Goal: Information Seeking & Learning: Learn about a topic

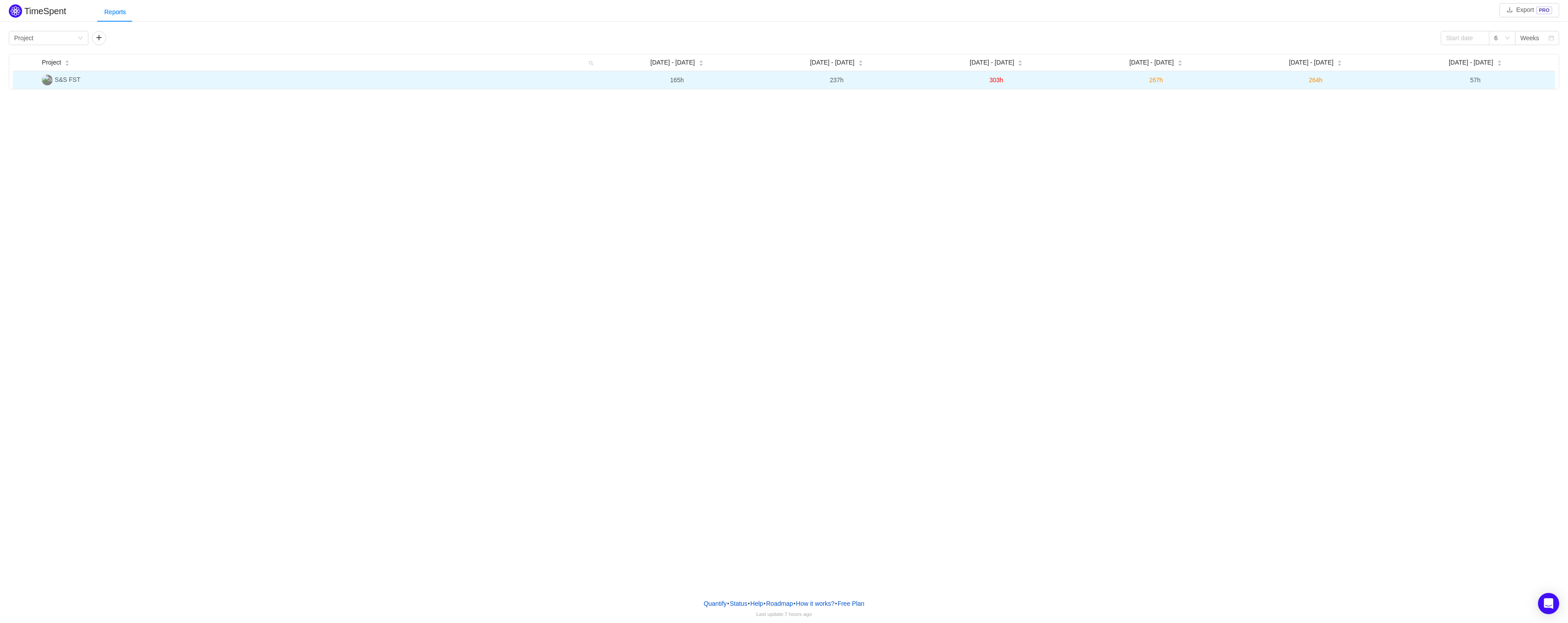
click at [71, 84] on td "S&S FST" at bounding box center [318, 80] width 559 height 18
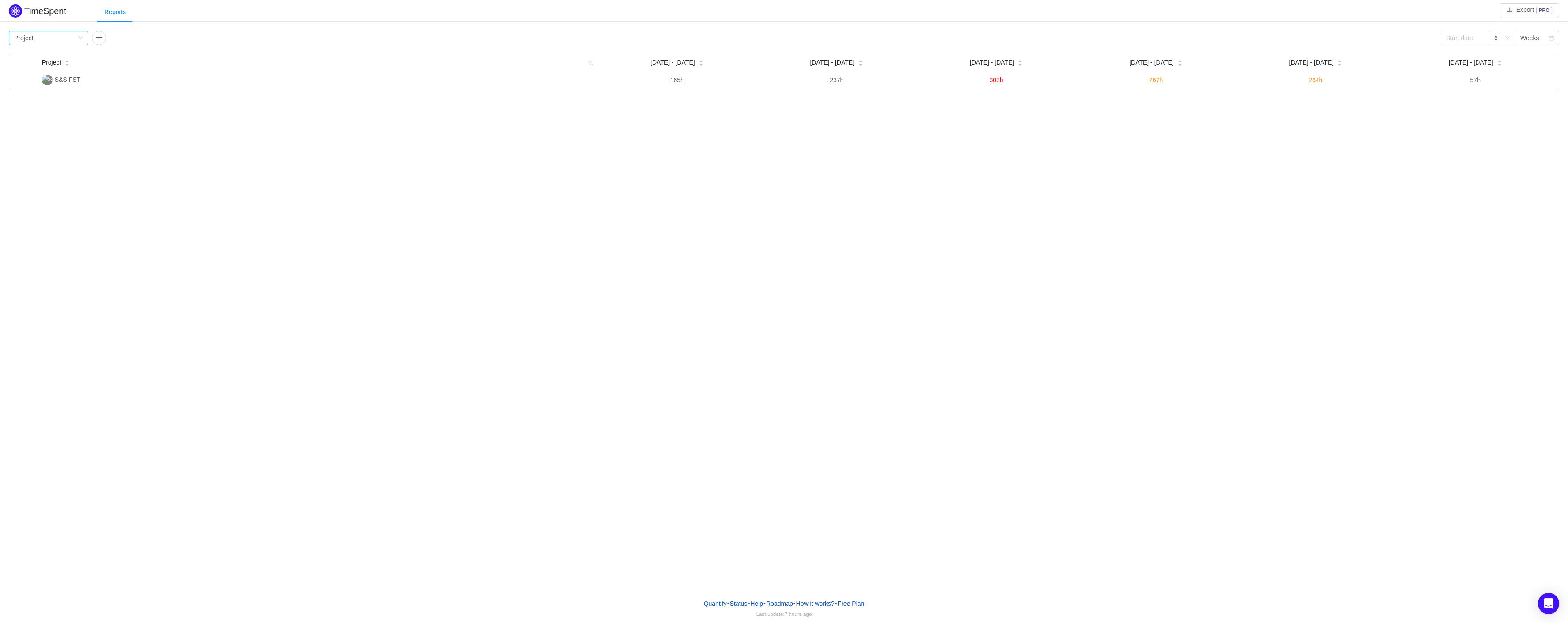
click at [72, 38] on div "Group by Project" at bounding box center [46, 38] width 63 height 13
click at [30, 115] on li "Person" at bounding box center [49, 112] width 80 height 14
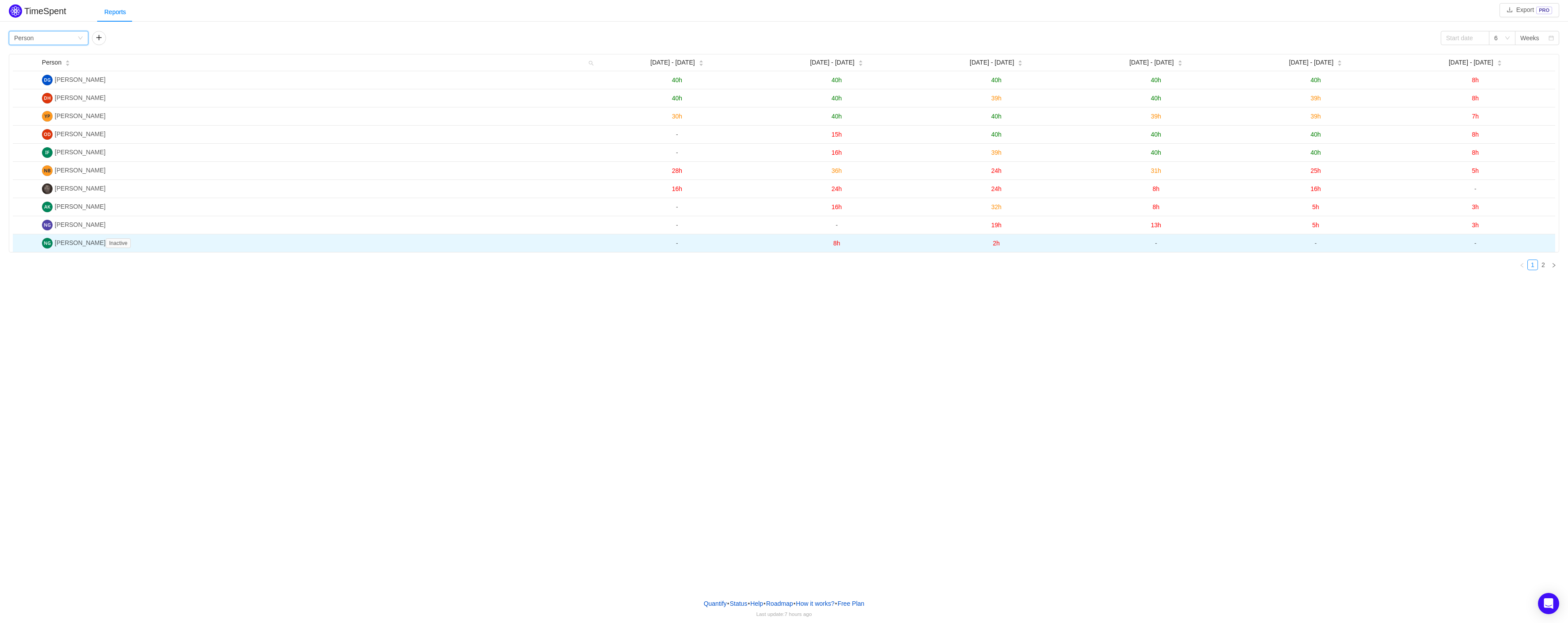
click at [180, 247] on td "[PERSON_NAME] Inactive" at bounding box center [318, 243] width 559 height 18
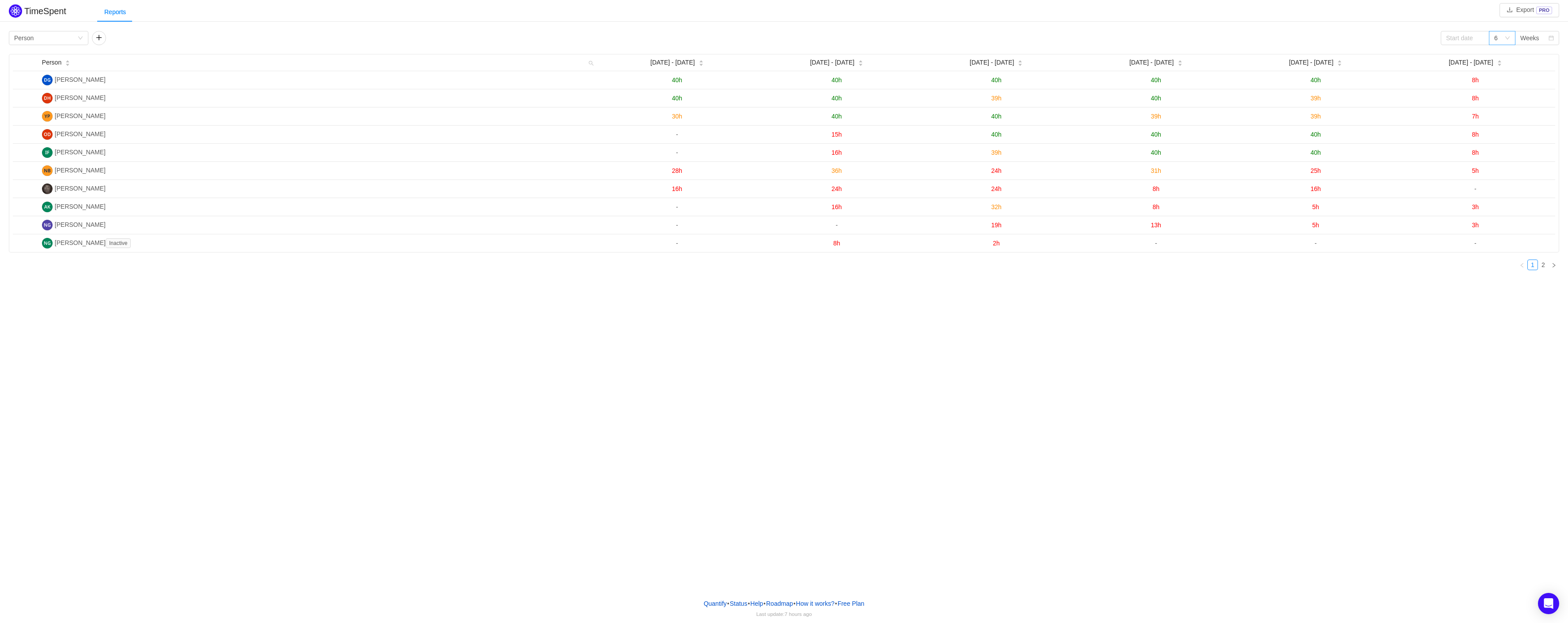
click at [1510, 38] on icon "icon: down" at bounding box center [1507, 38] width 5 height 5
click at [1462, 37] on input at bounding box center [1465, 38] width 49 height 14
click at [1459, 38] on link at bounding box center [1458, 38] width 8 height 18
click at [1469, 71] on div "1" at bounding box center [1468, 71] width 10 height 10
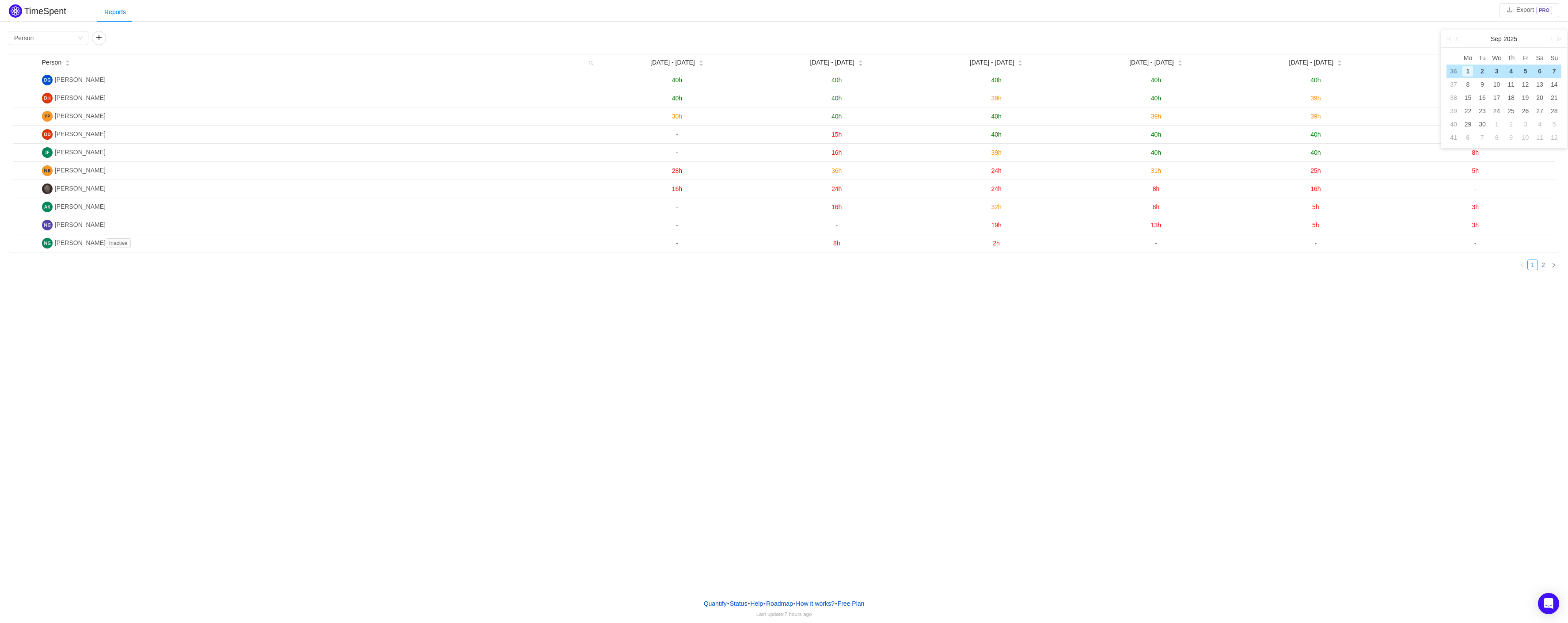
type input "[DATE]"
click at [1508, 35] on icon "icon: down" at bounding box center [1507, 38] width 5 height 5
click at [1502, 144] on li "12" at bounding box center [1502, 140] width 27 height 14
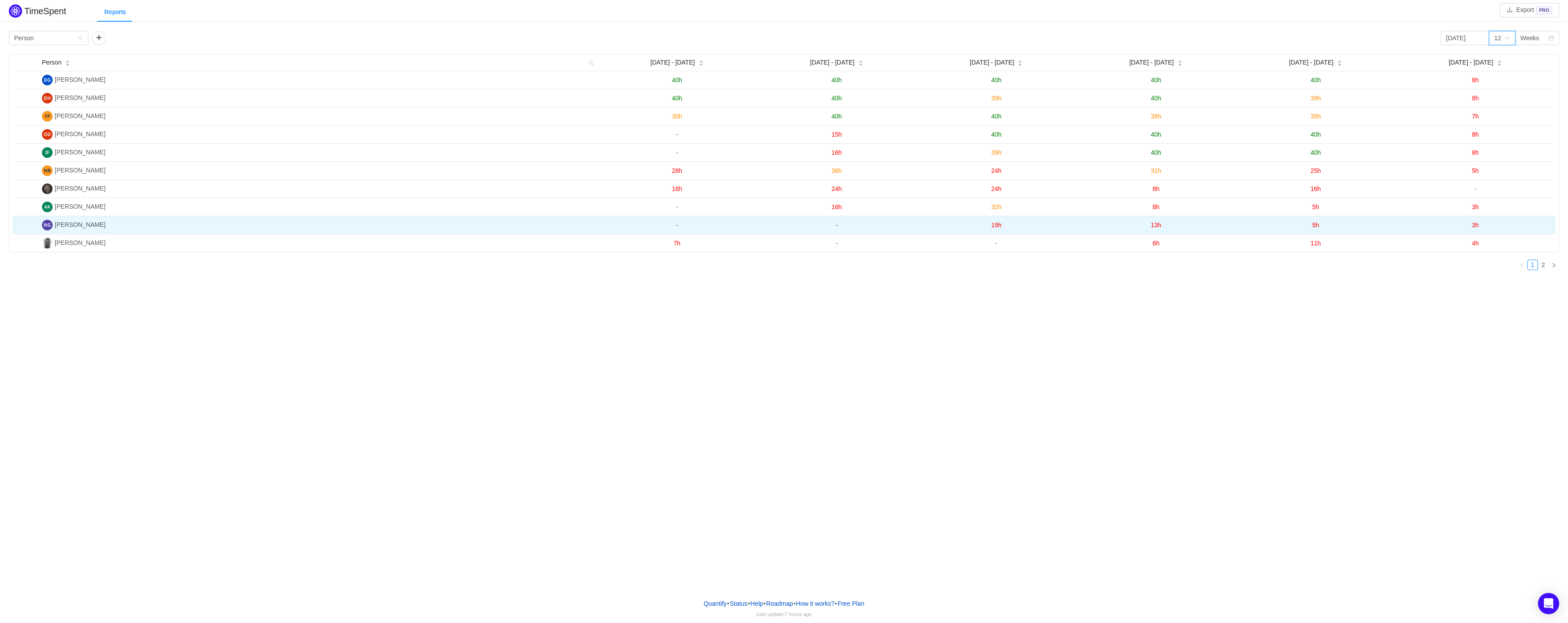
click at [72, 225] on span "[PERSON_NAME]" at bounding box center [80, 225] width 51 height 7
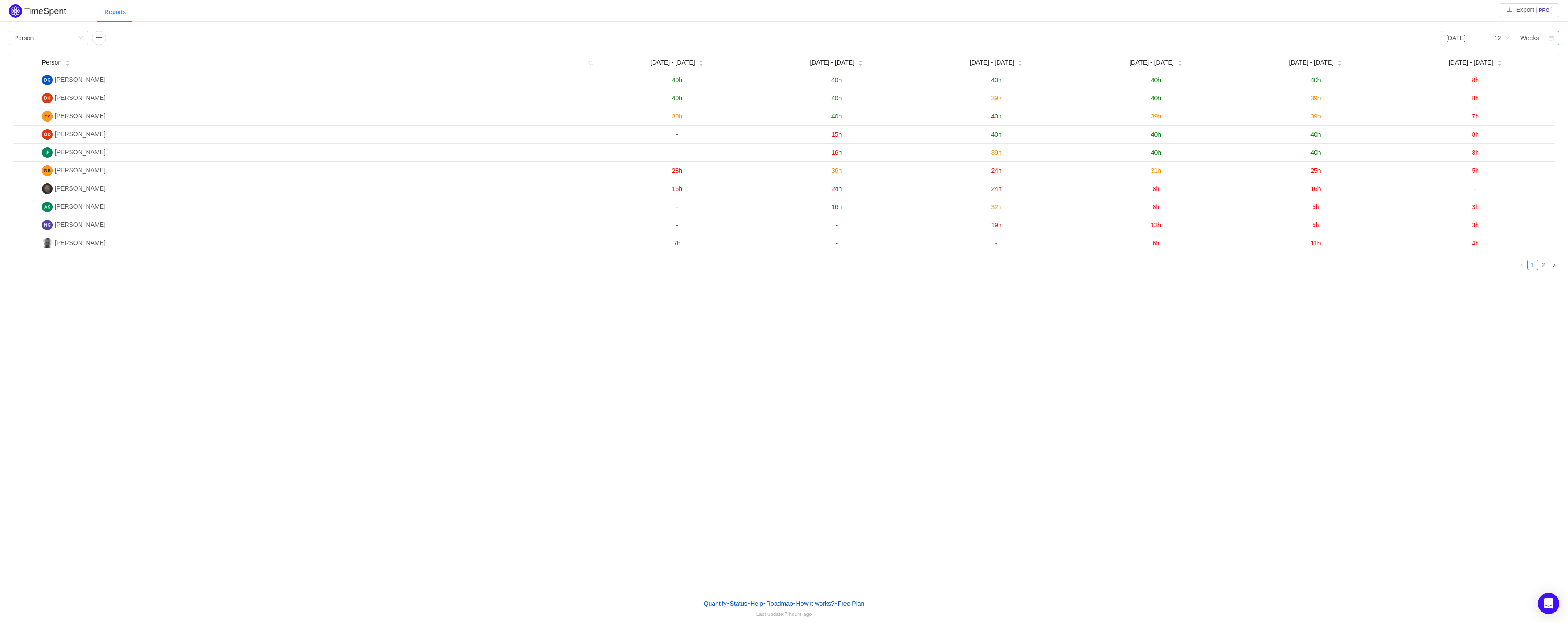
click at [1542, 35] on div "Weeks" at bounding box center [1535, 38] width 28 height 13
click at [1536, 68] on li "Months" at bounding box center [1537, 69] width 44 height 14
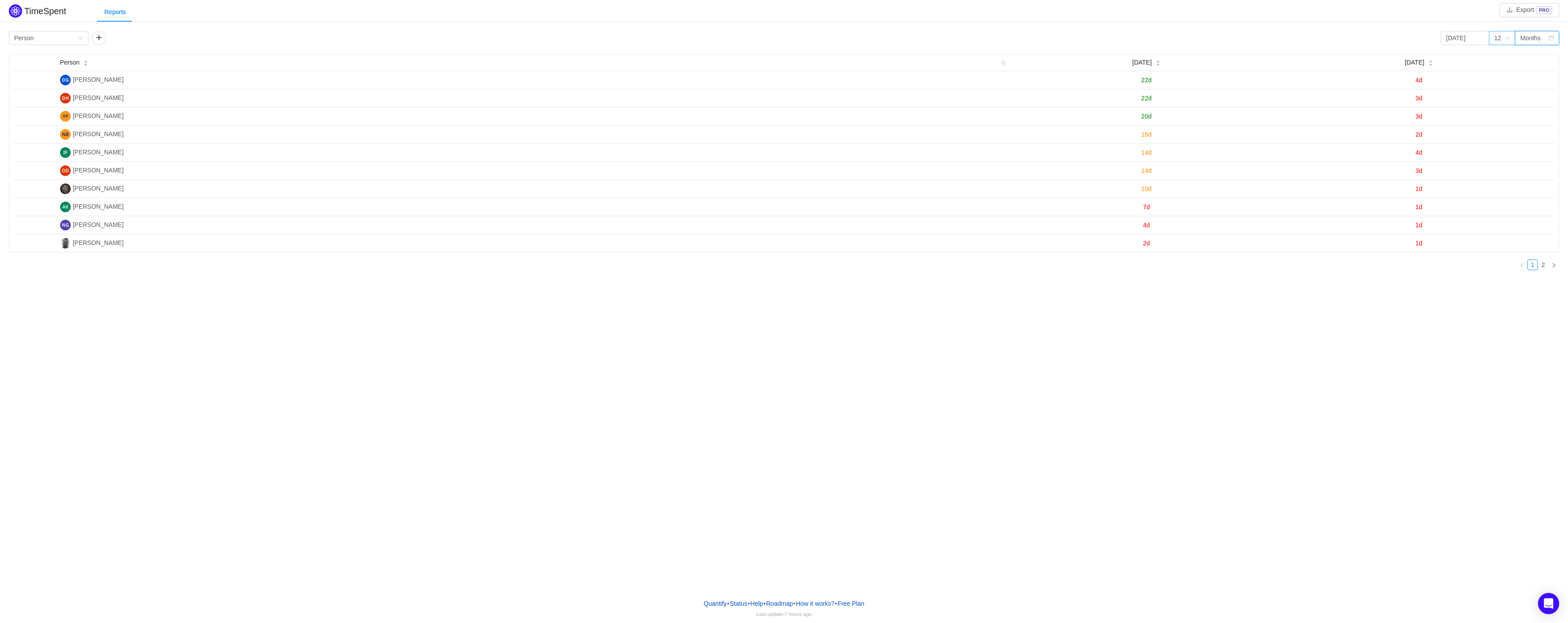
click at [1509, 37] on icon "icon: down" at bounding box center [1507, 38] width 4 height 3
click at [688, 335] on div "TimeSpent Export PRO Reports Group by Person [DATE] 12 Months Person [DATE] [DA…" at bounding box center [784, 295] width 1568 height 591
click at [1510, 38] on icon "icon: down" at bounding box center [1507, 38] width 5 height 5
click at [1504, 51] on li "2" at bounding box center [1502, 55] width 27 height 14
click at [1536, 41] on div "Months" at bounding box center [1530, 38] width 20 height 13
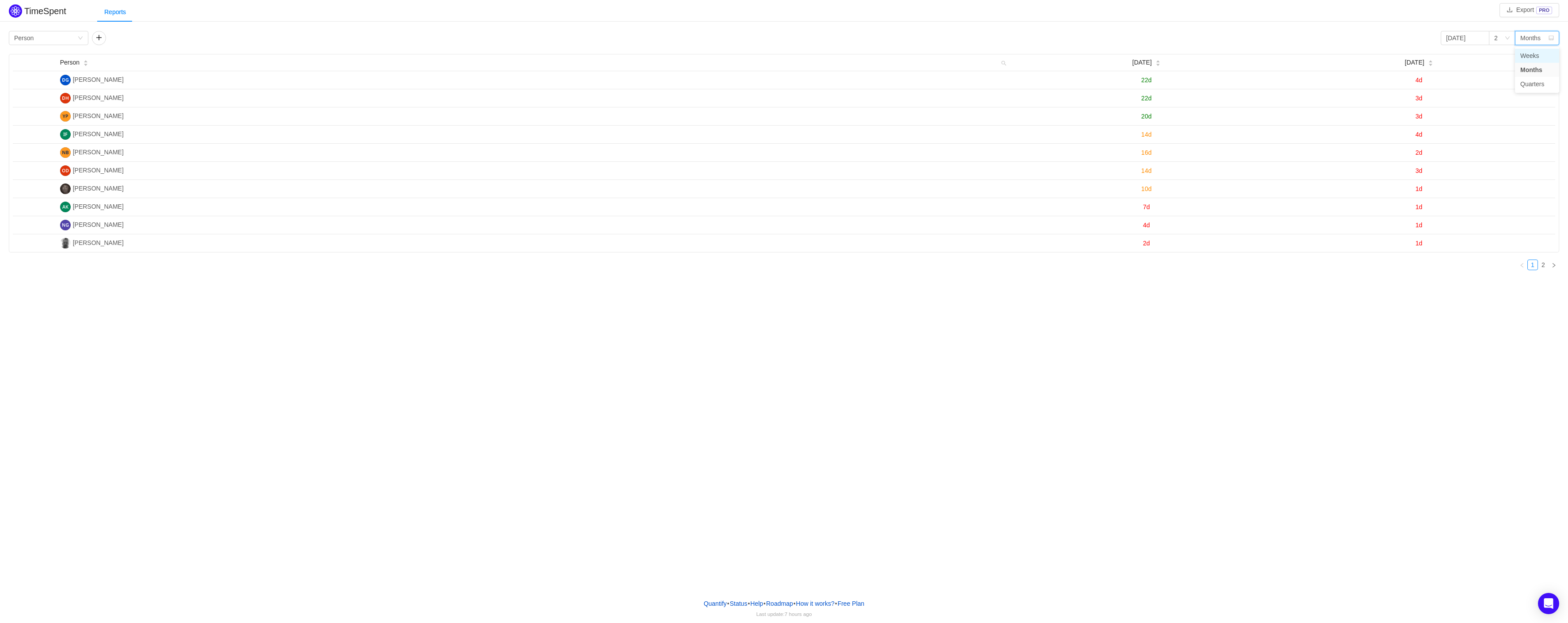
click at [1533, 56] on li "Weeks" at bounding box center [1537, 55] width 44 height 14
click at [1542, 269] on link "2" at bounding box center [1543, 265] width 10 height 10
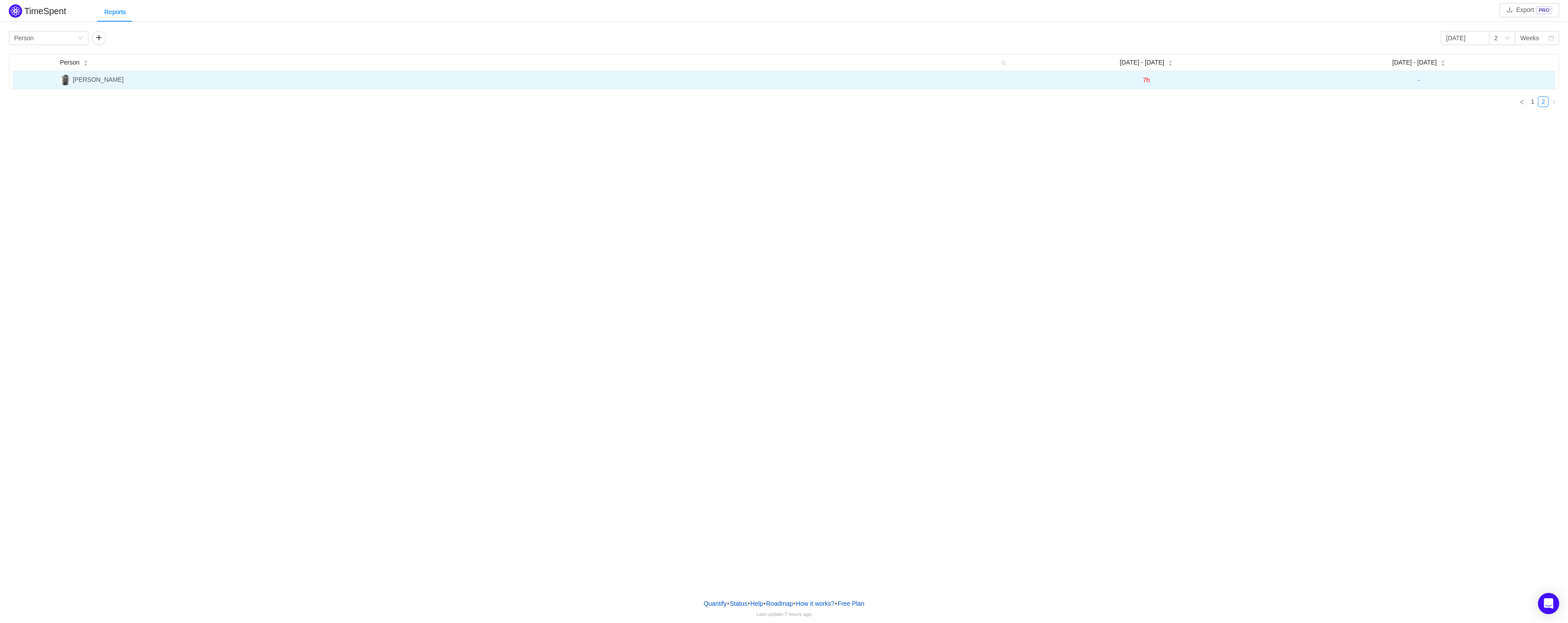
click at [1147, 80] on span "7h" at bounding box center [1147, 80] width 7 height 7
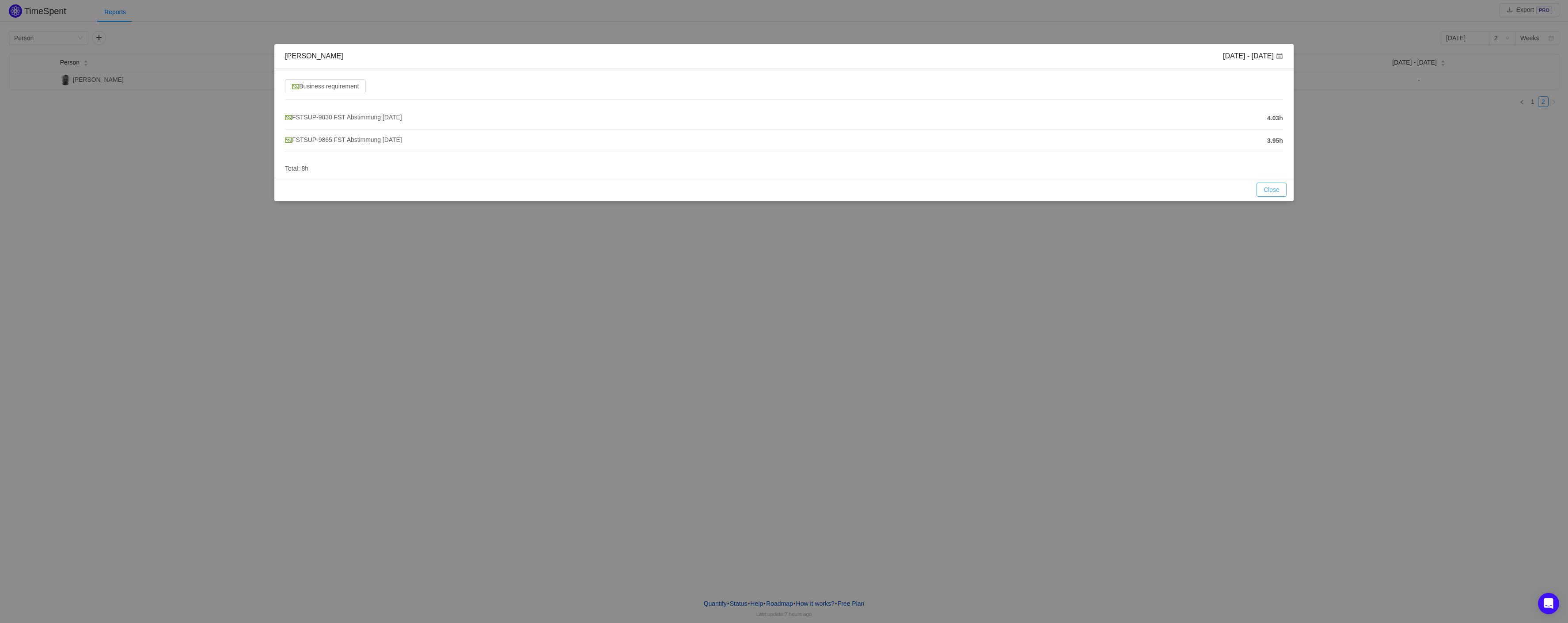
click at [1279, 186] on button "Close" at bounding box center [1271, 189] width 30 height 14
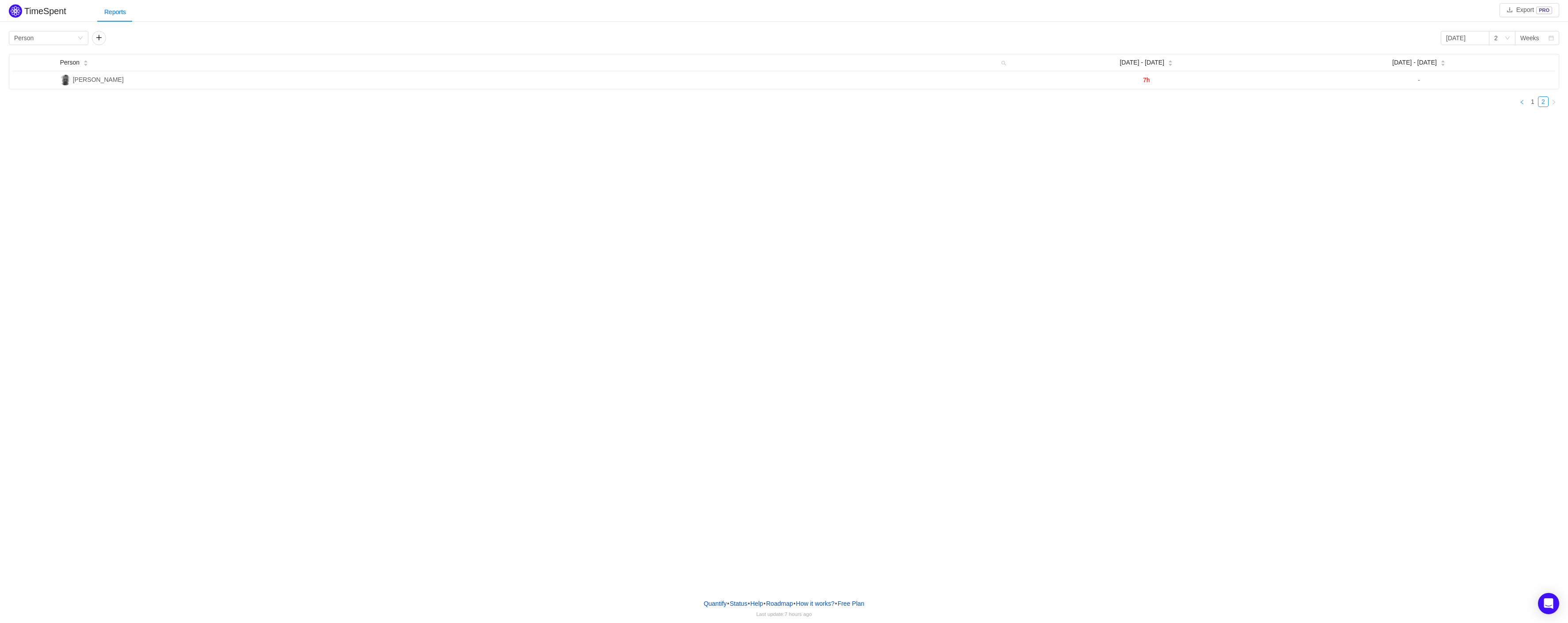
click at [1522, 104] on icon "icon: left" at bounding box center [1522, 101] width 2 height 4
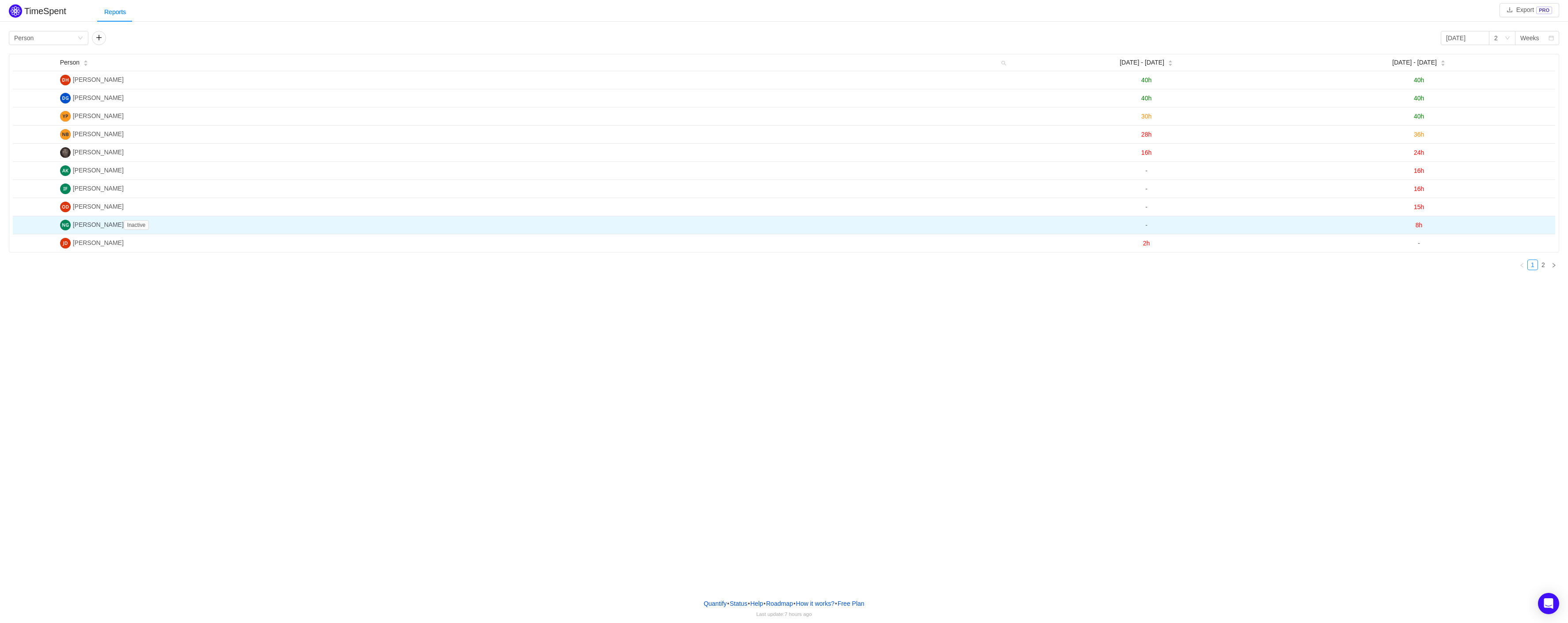
click at [1419, 228] on span "8h" at bounding box center [1419, 225] width 7 height 7
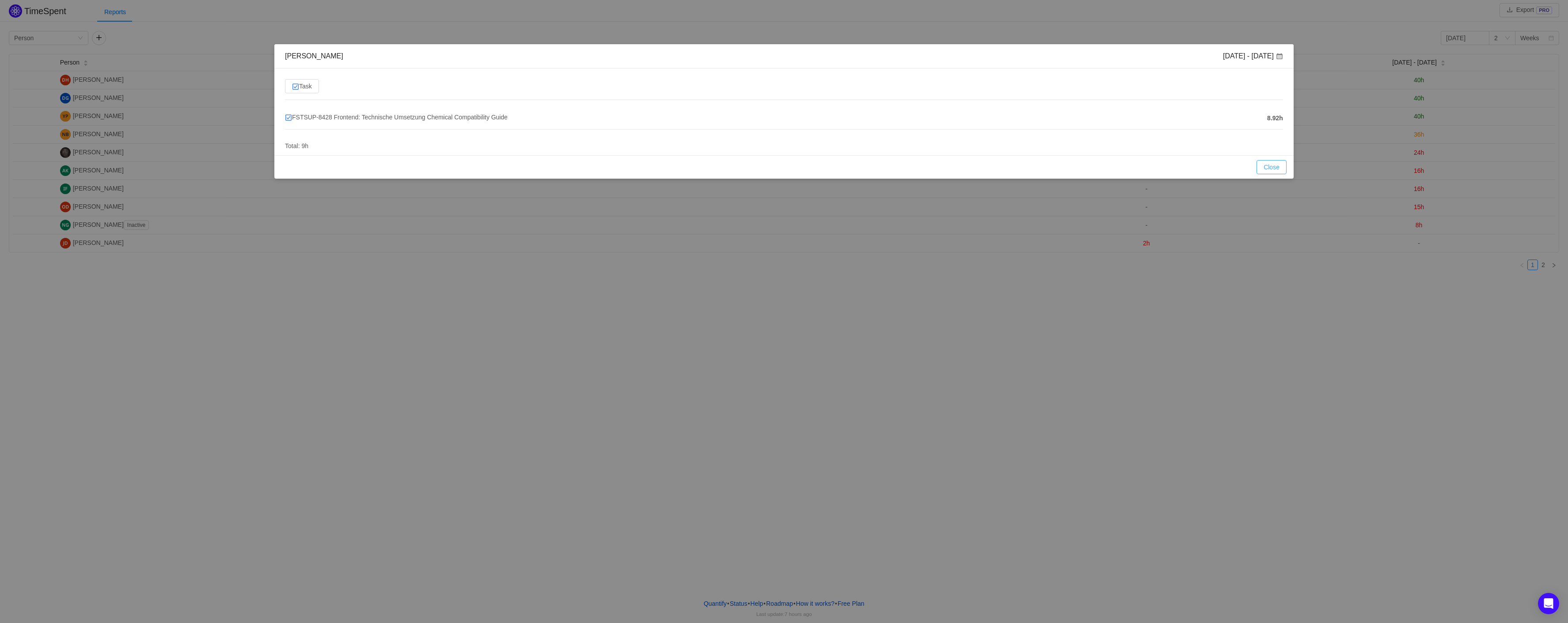
click at [1275, 168] on button "Close" at bounding box center [1271, 167] width 30 height 14
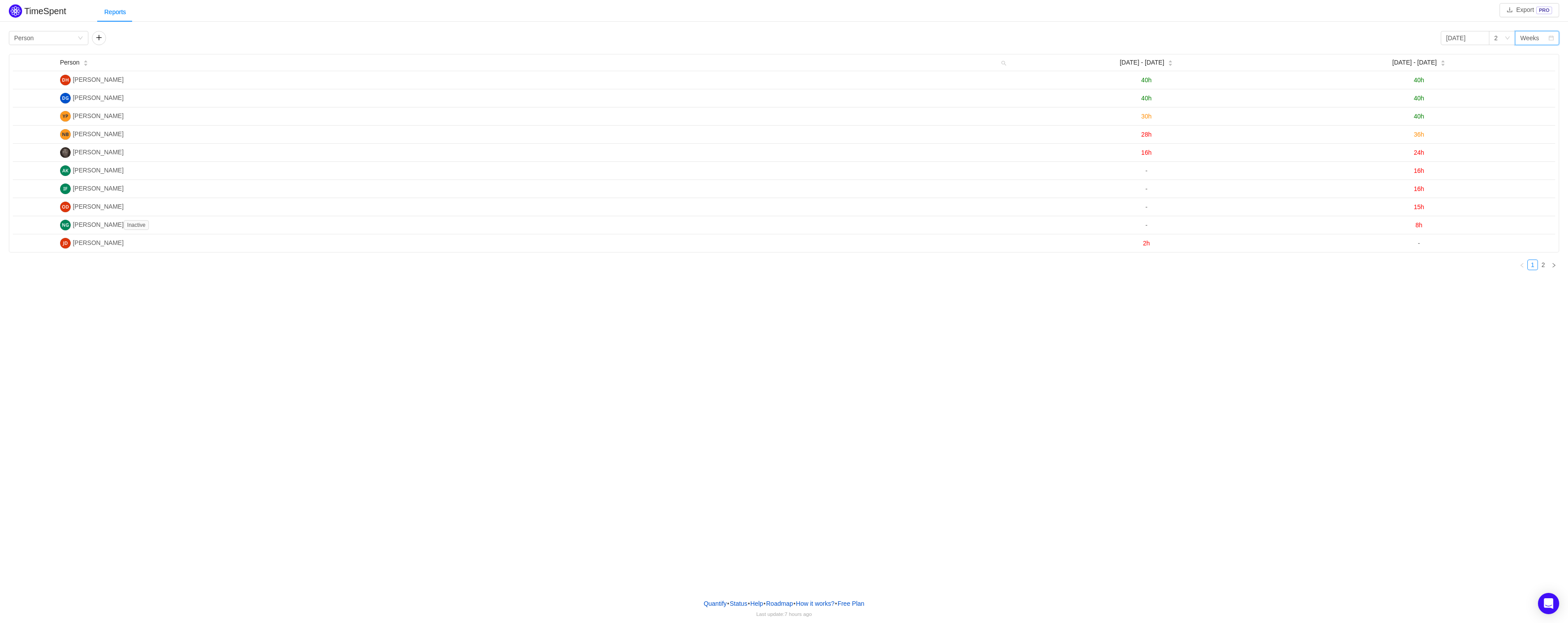
click at [1553, 43] on div "Weeks" at bounding box center [1537, 38] width 44 height 14
click at [1543, 87] on li "Quarters" at bounding box center [1537, 83] width 44 height 14
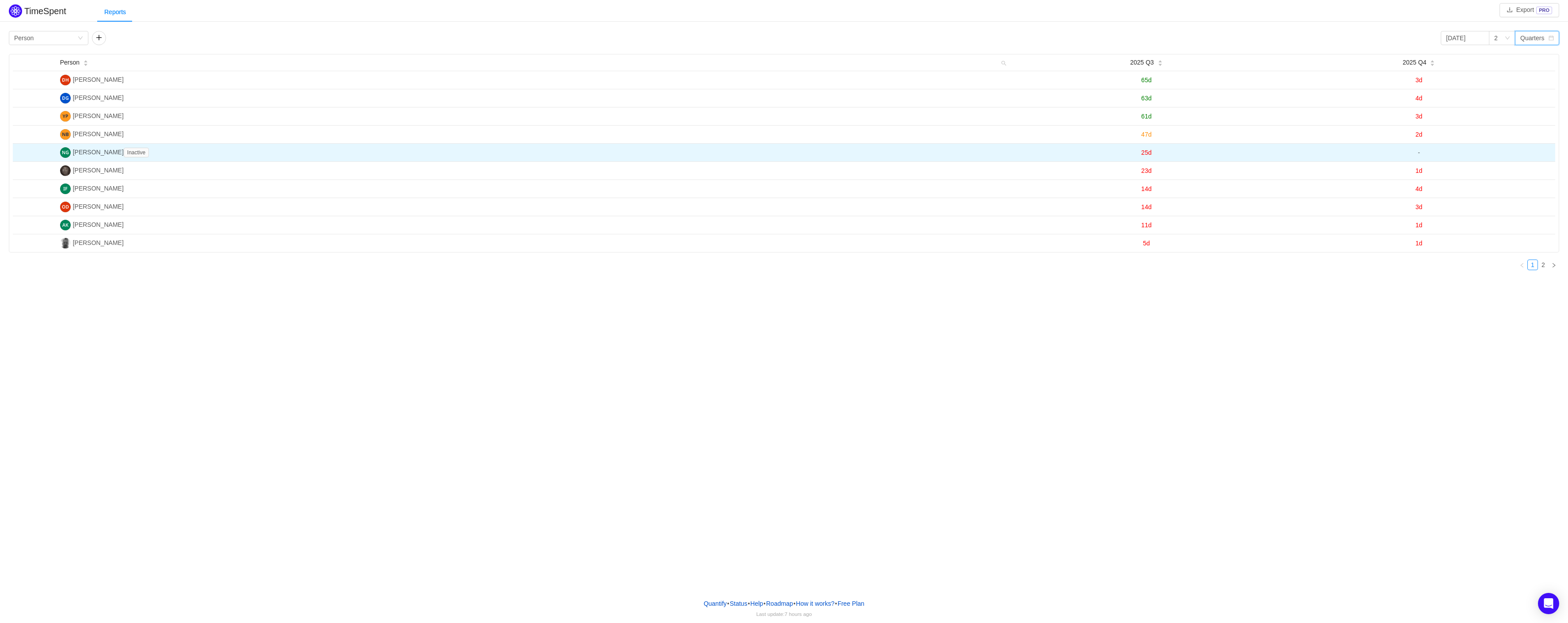
click at [1147, 155] on span "25d" at bounding box center [1146, 153] width 10 height 7
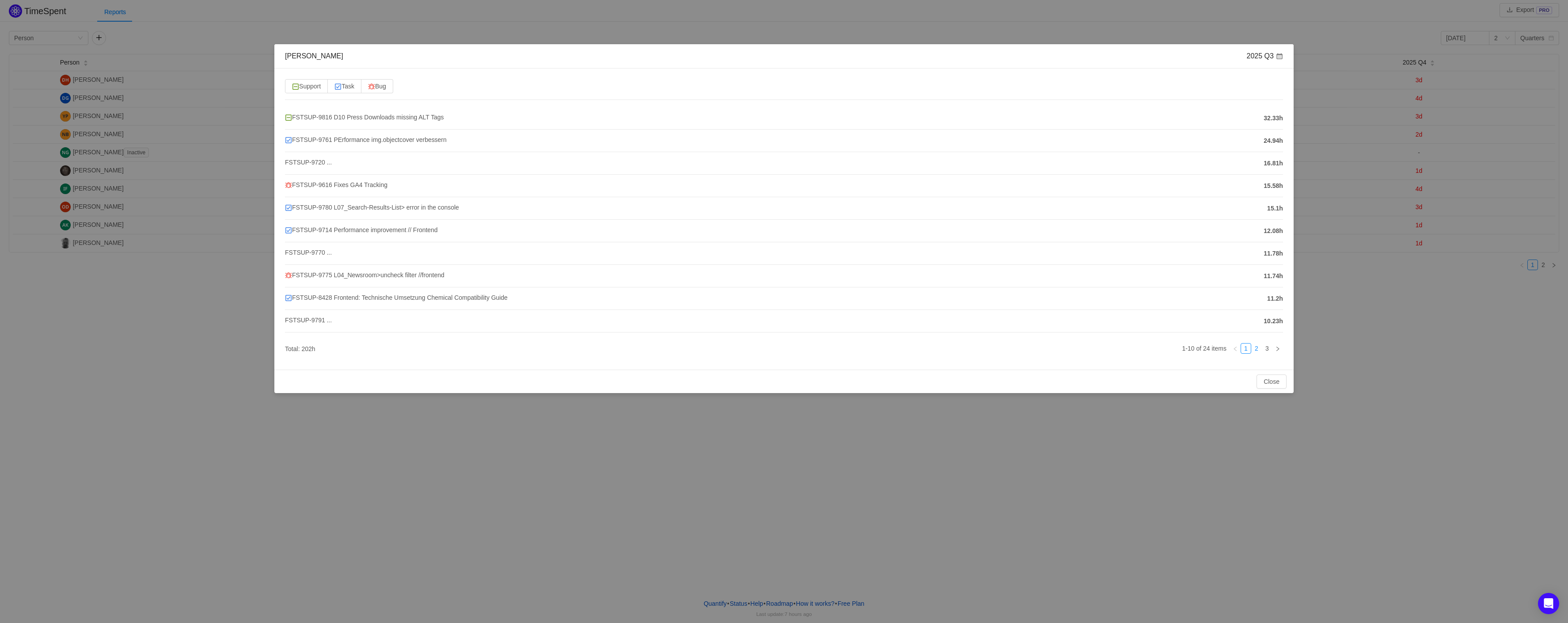
click at [1256, 349] on link "2" at bounding box center [1256, 348] width 10 height 10
click at [1270, 348] on link "3" at bounding box center [1267, 348] width 10 height 10
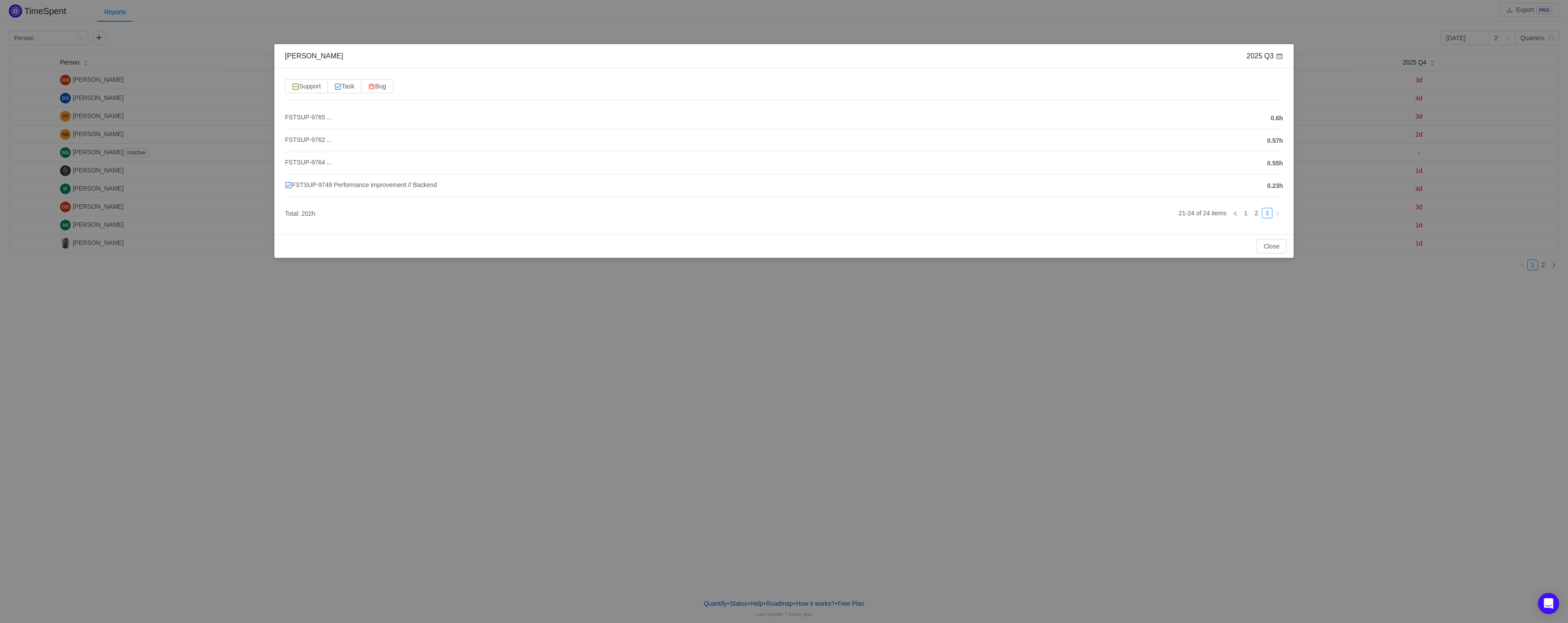
click at [1281, 54] on span at bounding box center [1279, 56] width 7 height 7
click at [1275, 245] on button "Close" at bounding box center [1271, 246] width 30 height 14
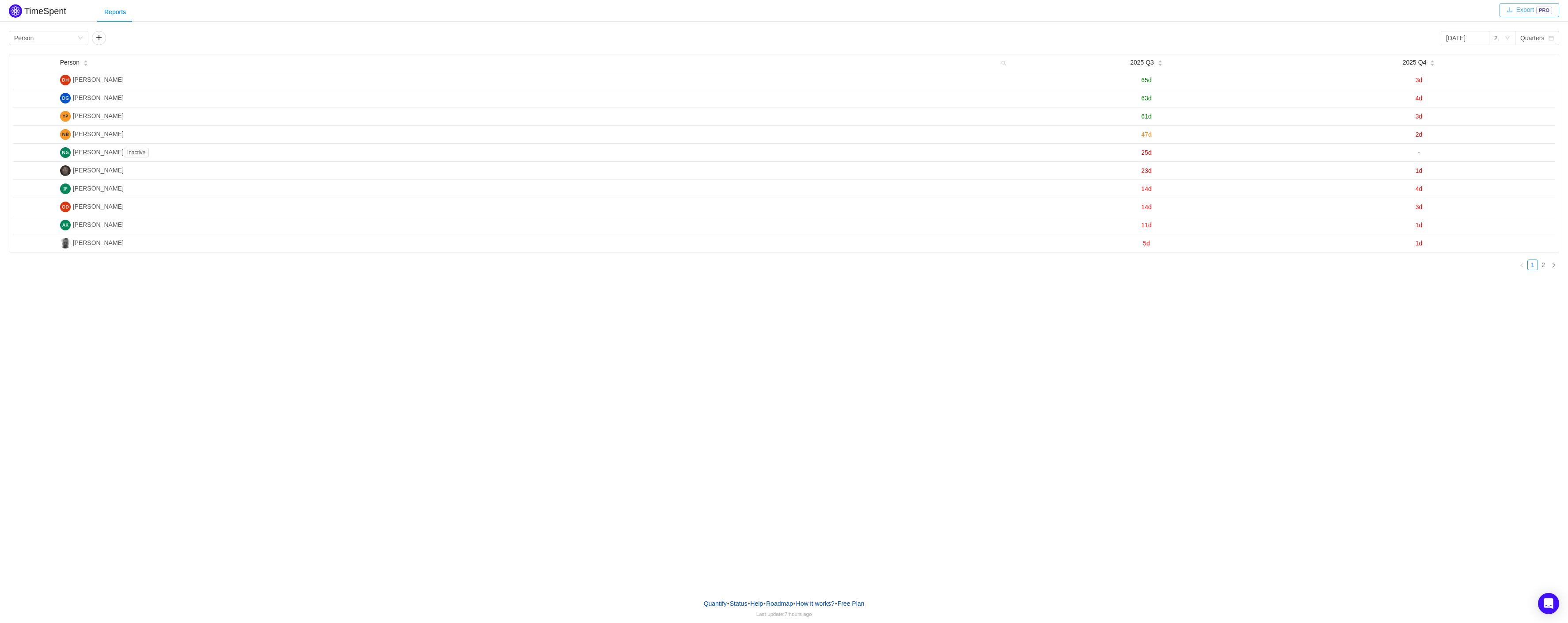
click at [1542, 10] on button "Export PRO" at bounding box center [1529, 10] width 60 height 14
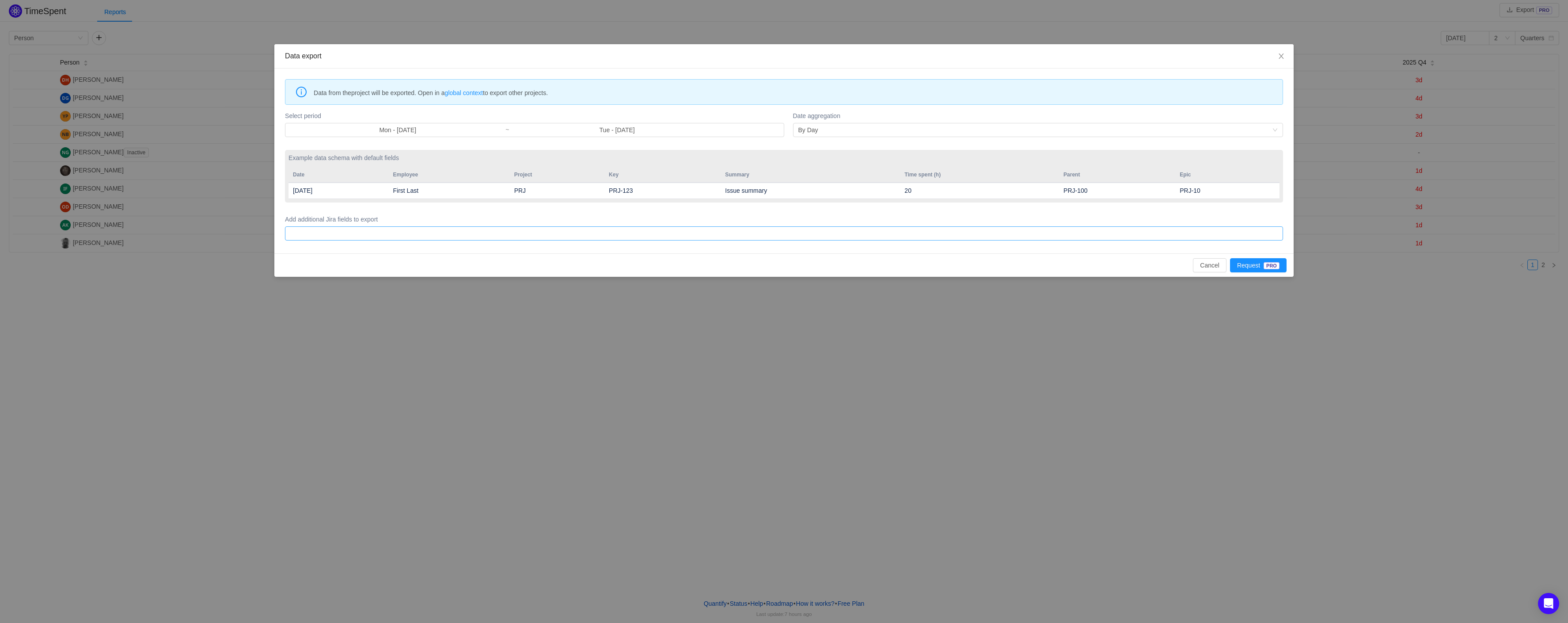
click at [323, 233] on div at bounding box center [783, 233] width 990 height 13
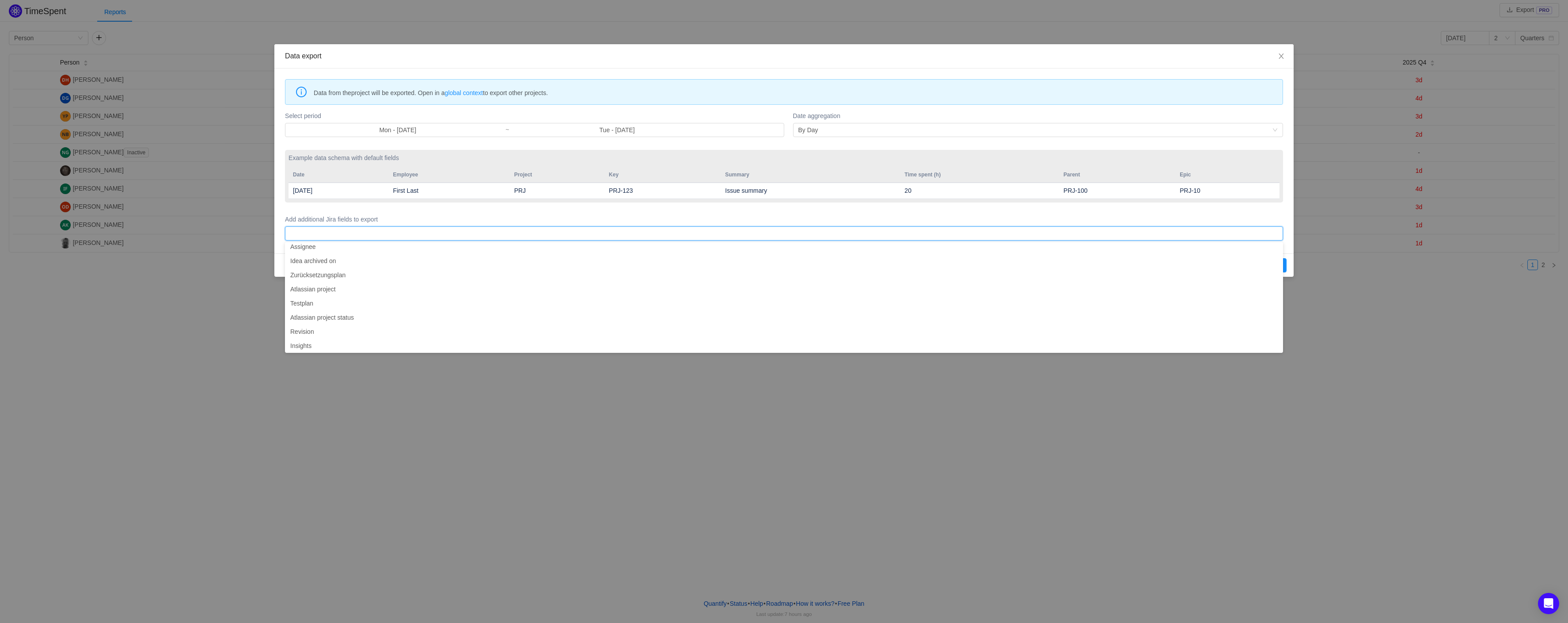
scroll to position [454, 0]
click at [329, 137] on div "Select period Mon - [DATE] ~ Tue - [DATE]" at bounding box center [534, 124] width 499 height 29
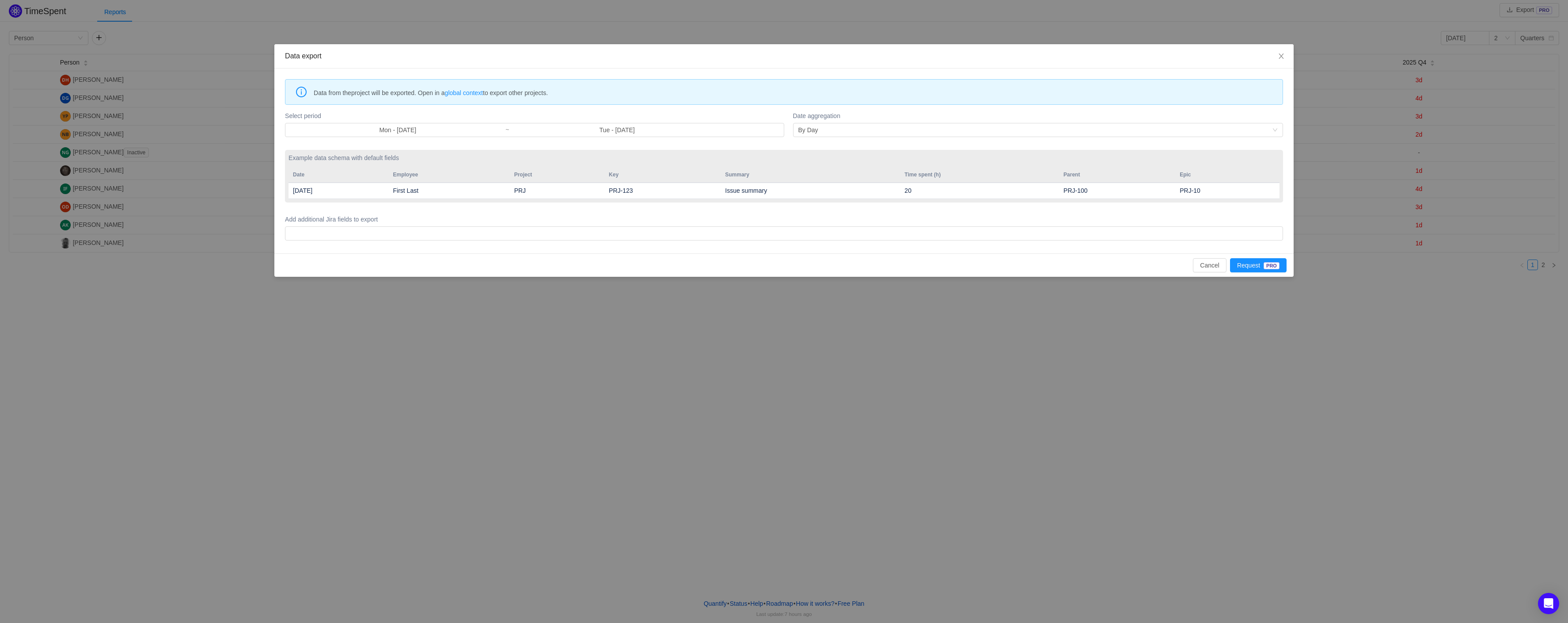
scroll to position [2, 0]
click at [1016, 142] on form "Select period Mon - [DATE] ~ Tue - [DATE] Date aggregation By Day Example data …" at bounding box center [784, 175] width 998 height 133
click at [1287, 62] on span "Close" at bounding box center [1281, 57] width 25 height 25
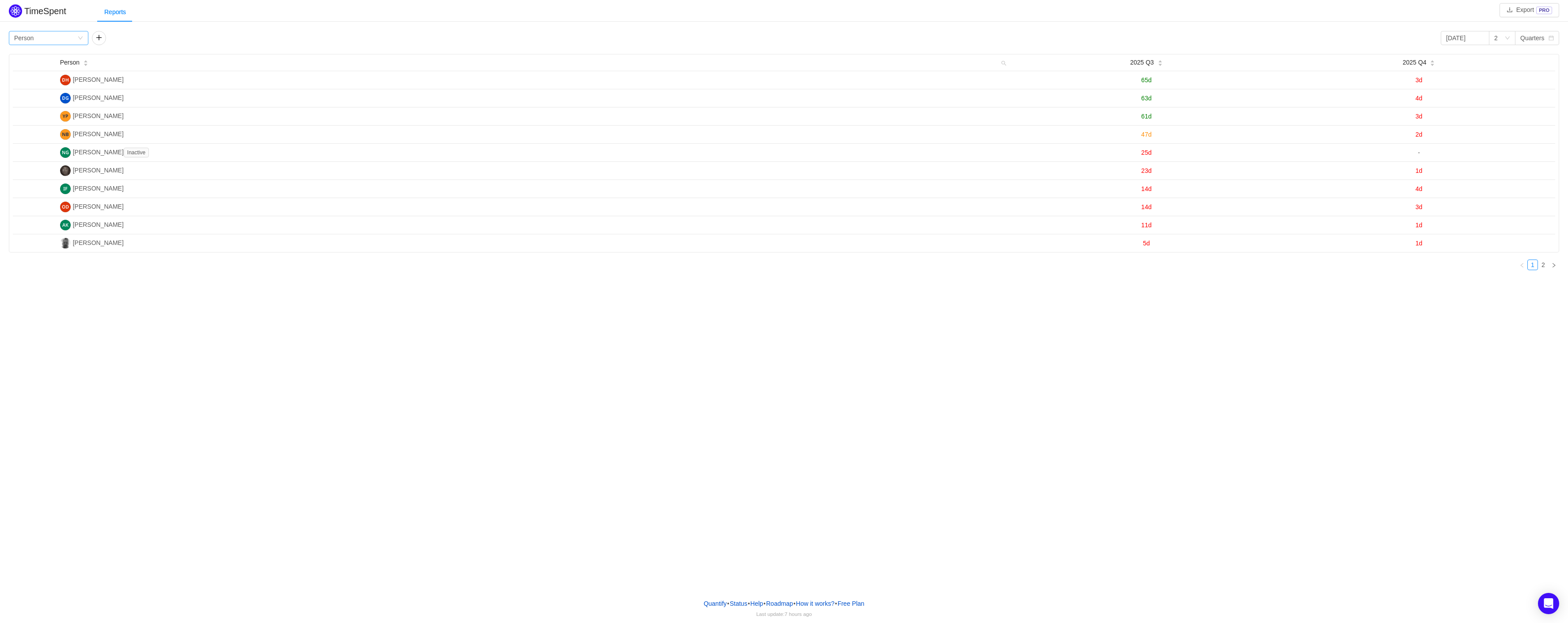
click at [79, 38] on icon "icon: down" at bounding box center [80, 38] width 5 height 5
click at [79, 37] on icon "icon: down" at bounding box center [80, 38] width 5 height 5
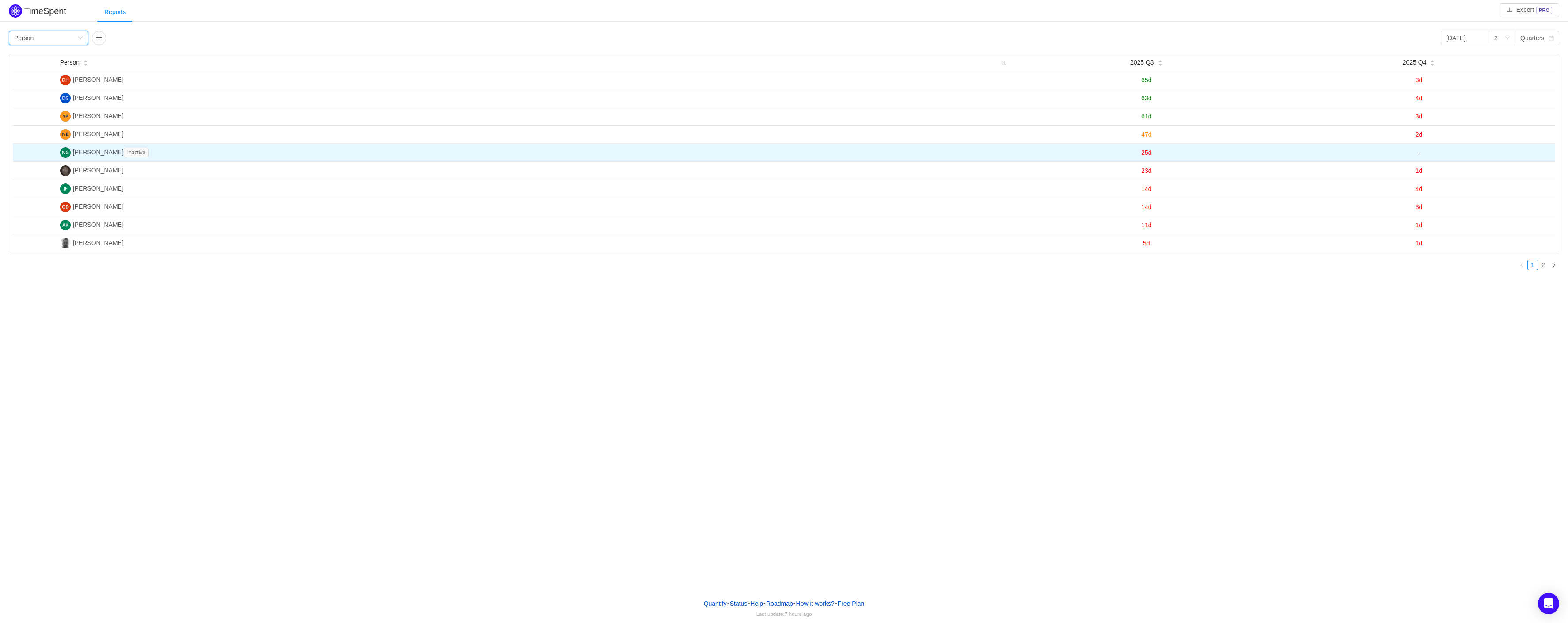
click at [1146, 153] on span "25d" at bounding box center [1146, 153] width 10 height 7
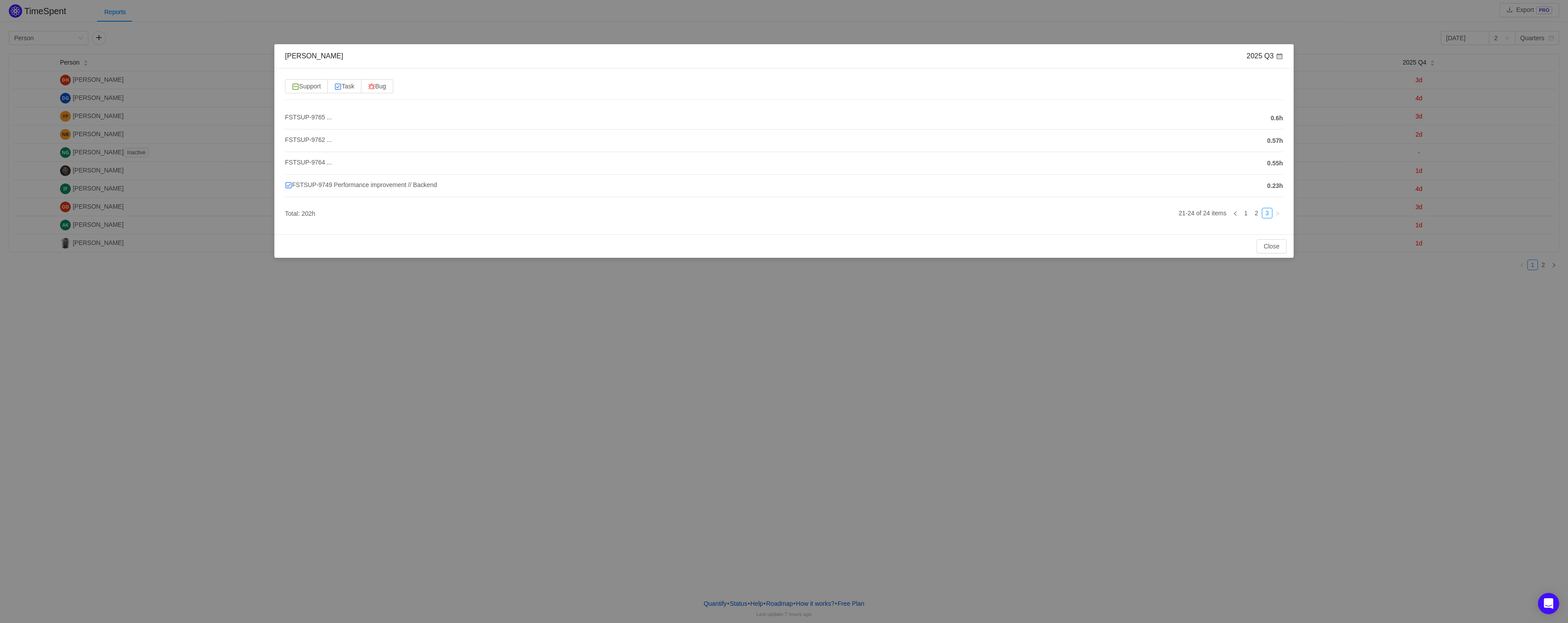
click at [956, 252] on div "Close OK" at bounding box center [783, 246] width 1005 height 14
click at [1259, 211] on link "2" at bounding box center [1256, 213] width 10 height 10
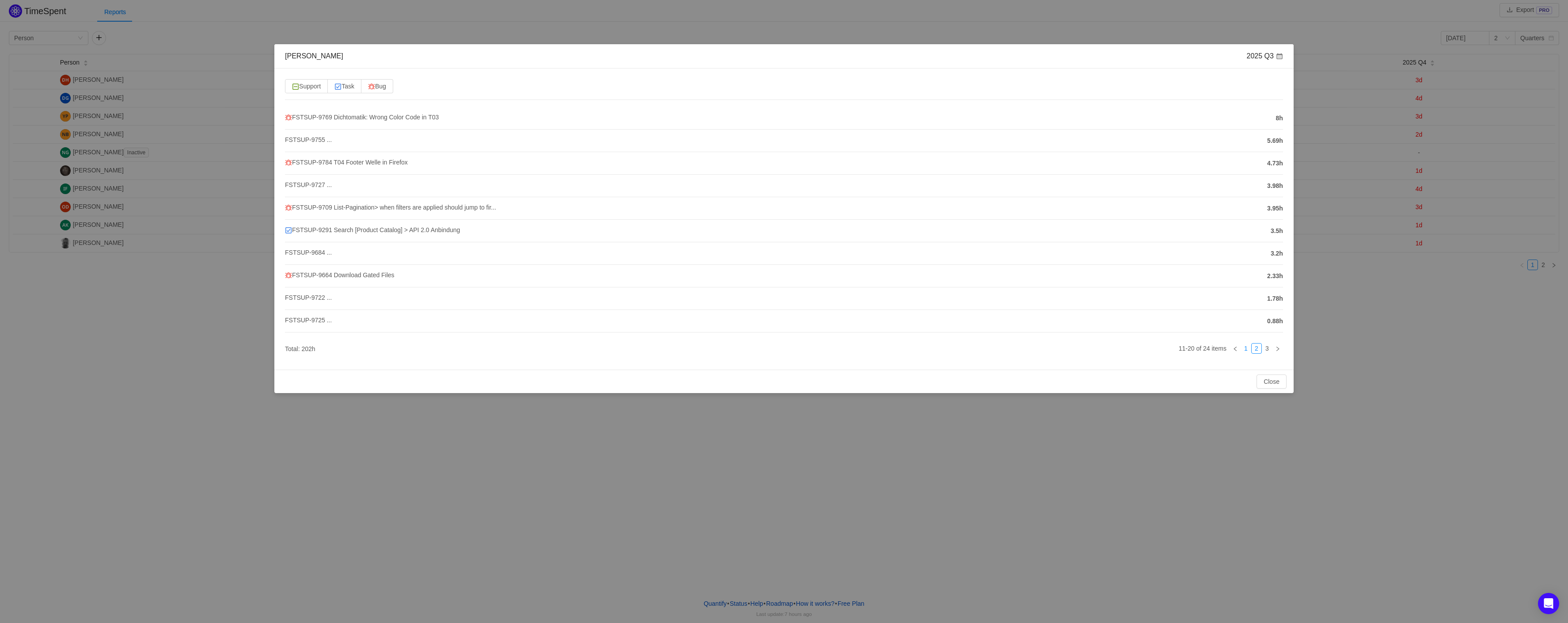
click at [1244, 346] on link "1" at bounding box center [1246, 348] width 10 height 10
click at [1266, 383] on button "Close" at bounding box center [1271, 381] width 30 height 14
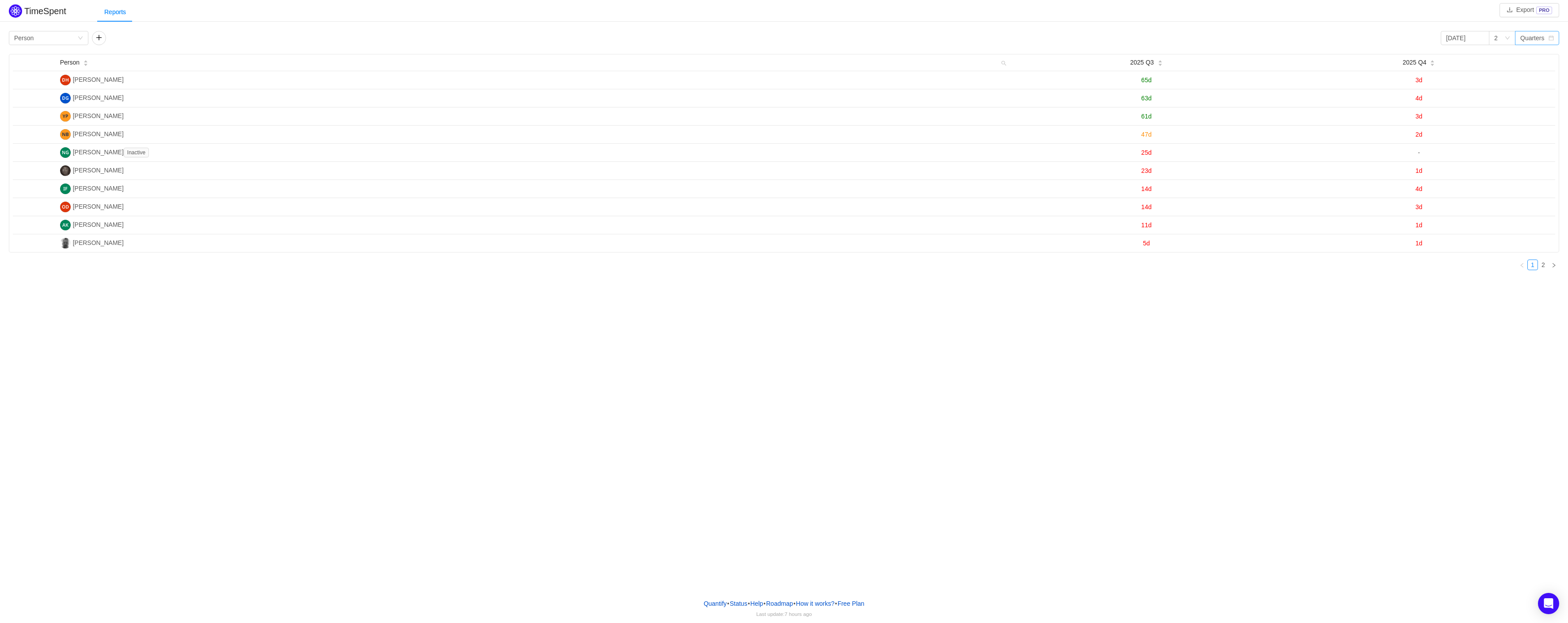
click at [1531, 39] on div "Quarters" at bounding box center [1532, 38] width 24 height 13
click at [1530, 58] on li "Weeks" at bounding box center [1537, 55] width 44 height 14
click at [1507, 37] on icon "icon: down" at bounding box center [1507, 38] width 5 height 5
click at [1503, 86] on li "4" at bounding box center [1502, 83] width 27 height 14
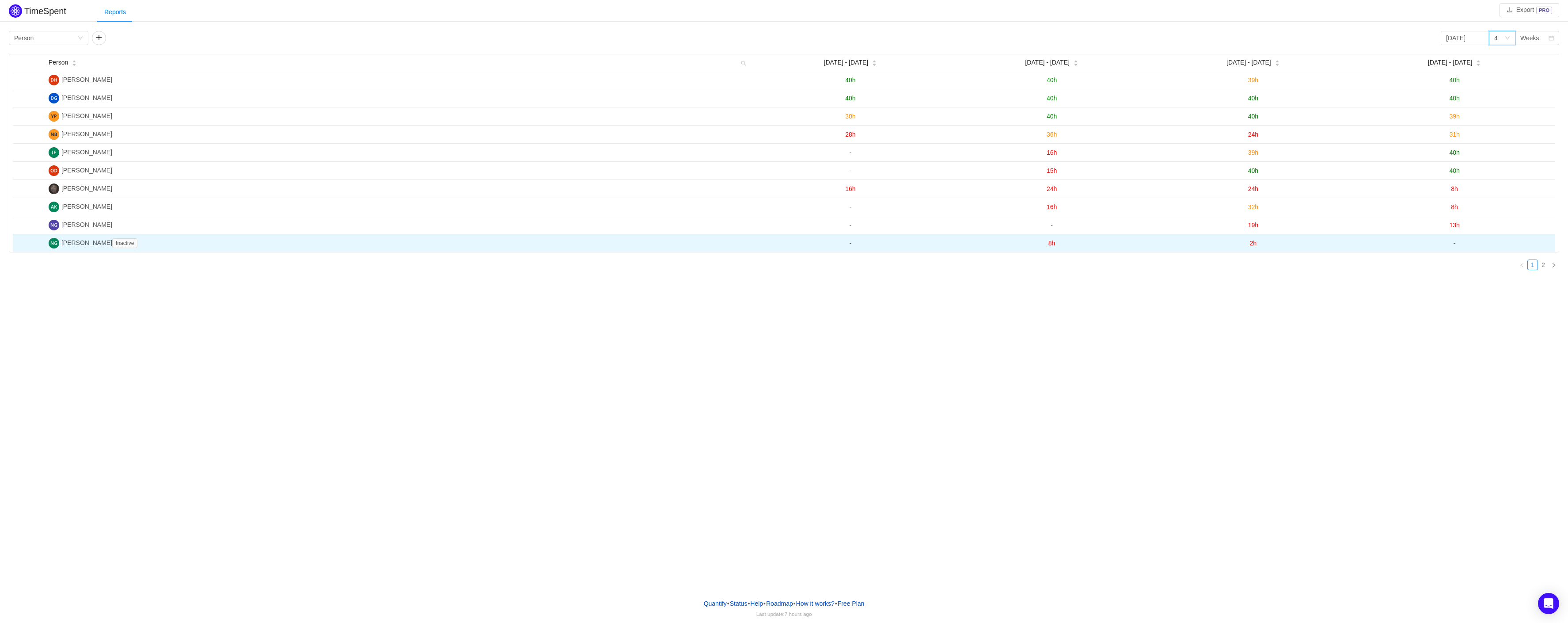
click at [1051, 246] on span "8h" at bounding box center [1052, 243] width 7 height 7
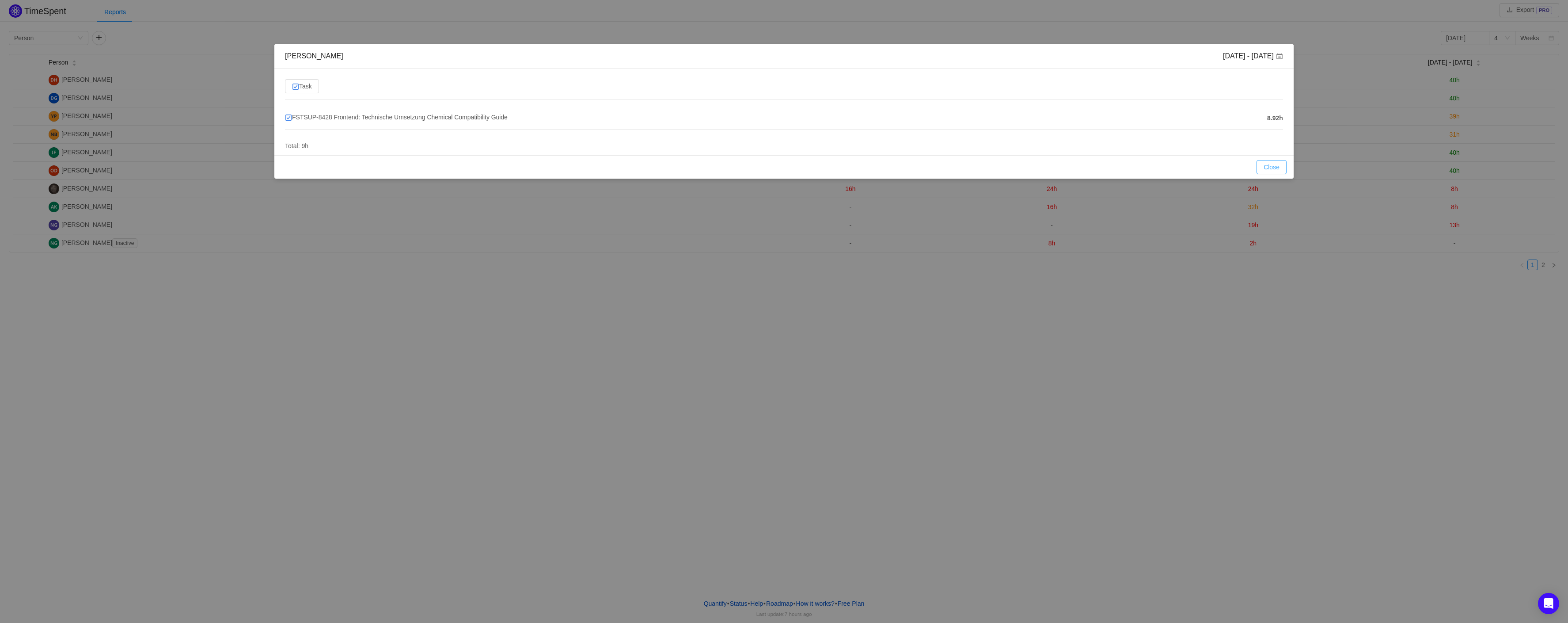
click at [1284, 164] on button "Close" at bounding box center [1271, 167] width 30 height 14
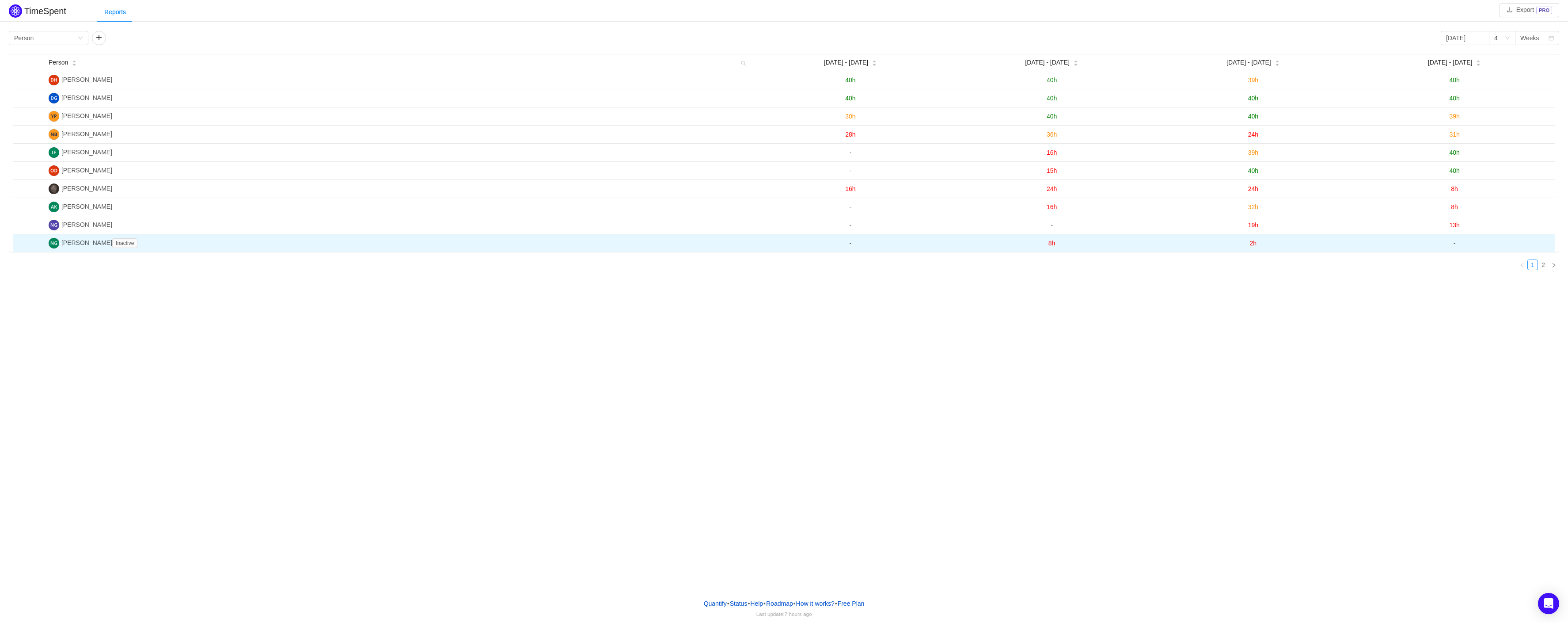
click at [852, 247] on span "-" at bounding box center [851, 243] width 2 height 7
click at [1250, 246] on span "2h" at bounding box center [1253, 243] width 7 height 7
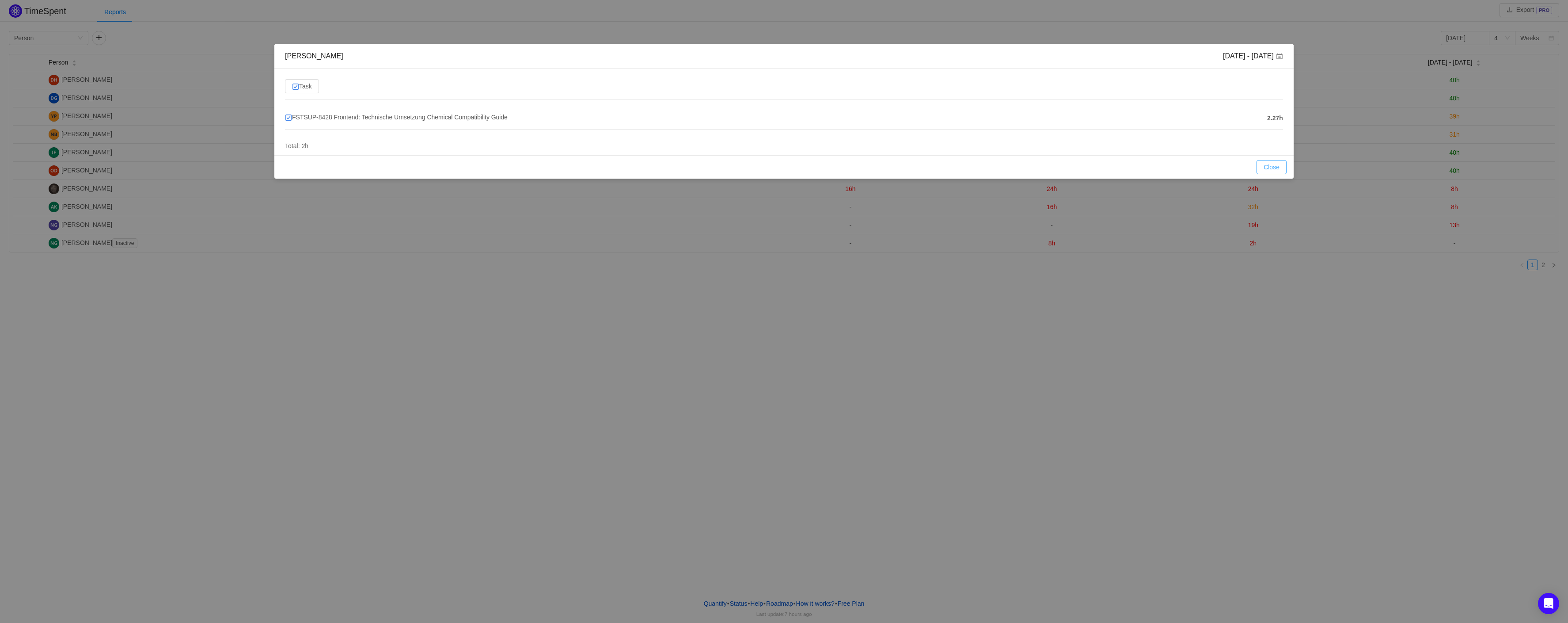
click at [1280, 167] on button "Close" at bounding box center [1271, 167] width 30 height 14
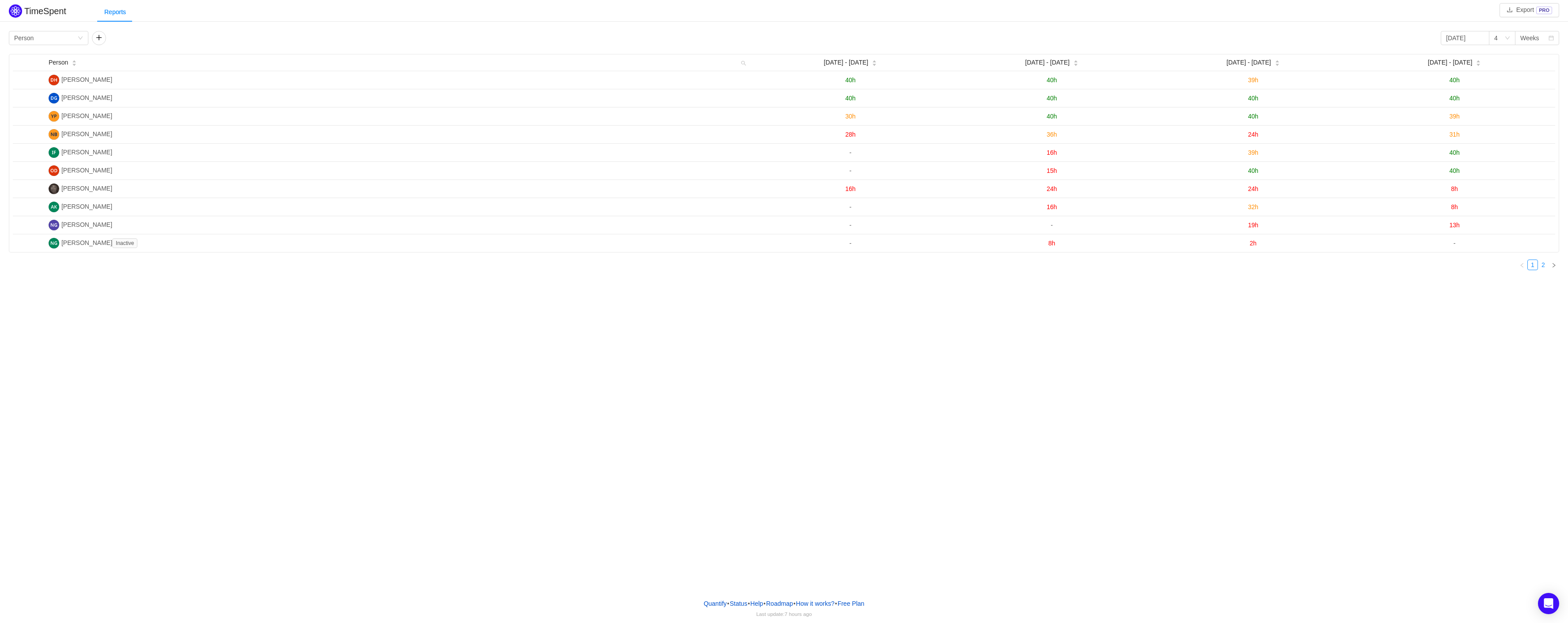
click at [1545, 267] on link "2" at bounding box center [1543, 265] width 10 height 10
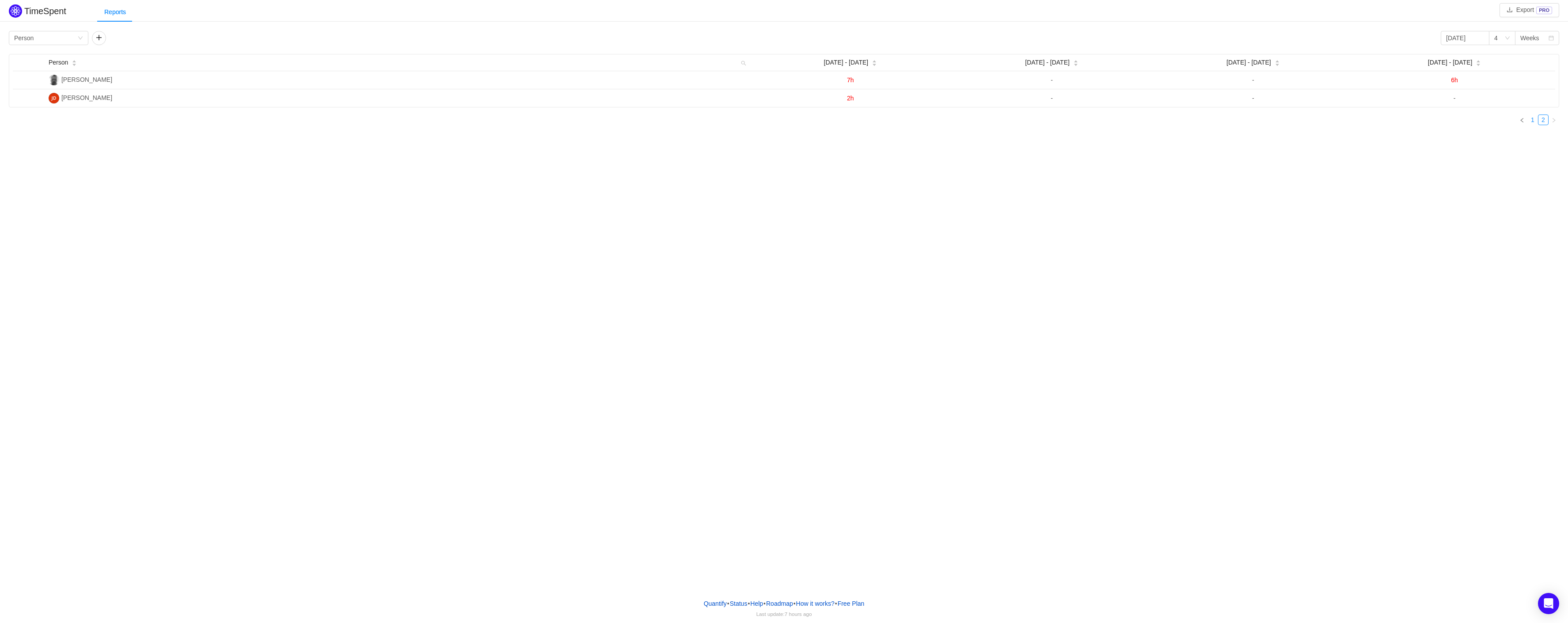
click at [1530, 125] on link "1" at bounding box center [1533, 120] width 10 height 10
click at [1469, 38] on input at bounding box center [1465, 38] width 49 height 14
click at [1457, 39] on link at bounding box center [1458, 38] width 8 height 18
click at [1468, 70] on div "1" at bounding box center [1468, 71] width 10 height 10
type input "[DATE]"
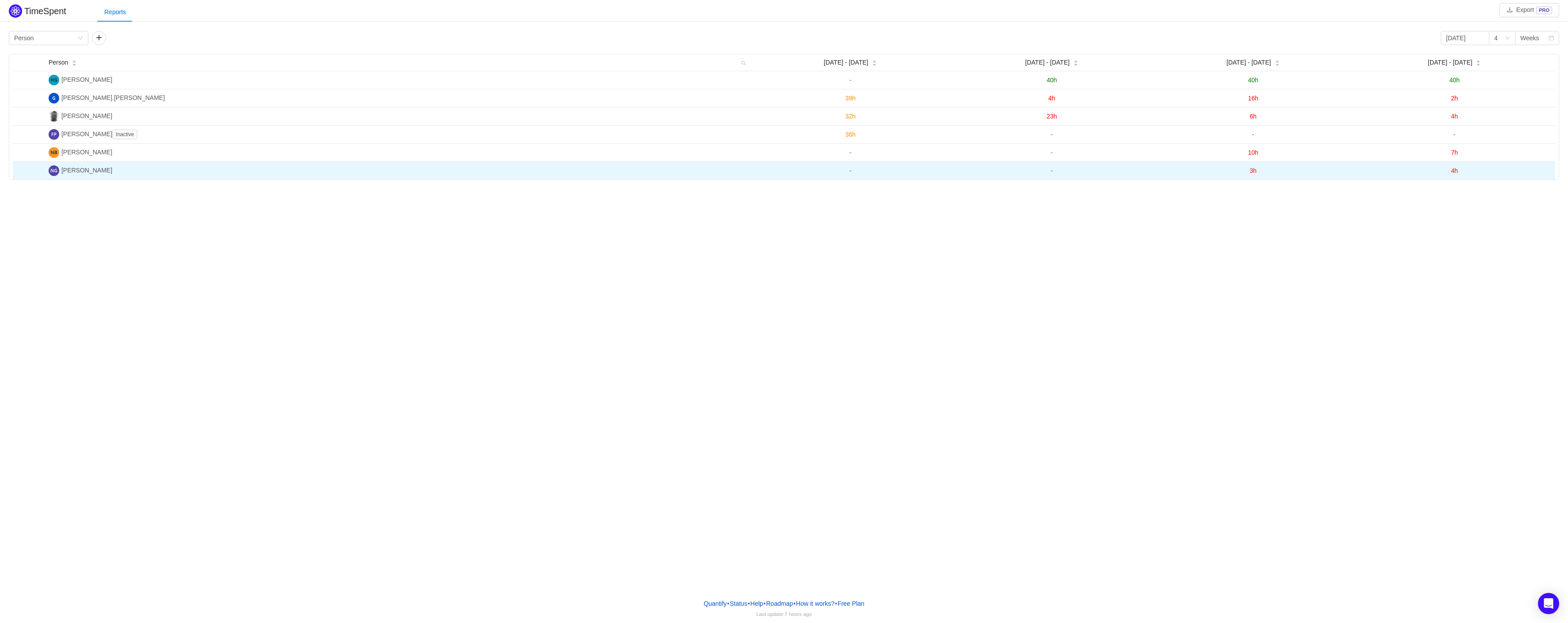
click at [1256, 172] on span "3h" at bounding box center [1253, 171] width 7 height 7
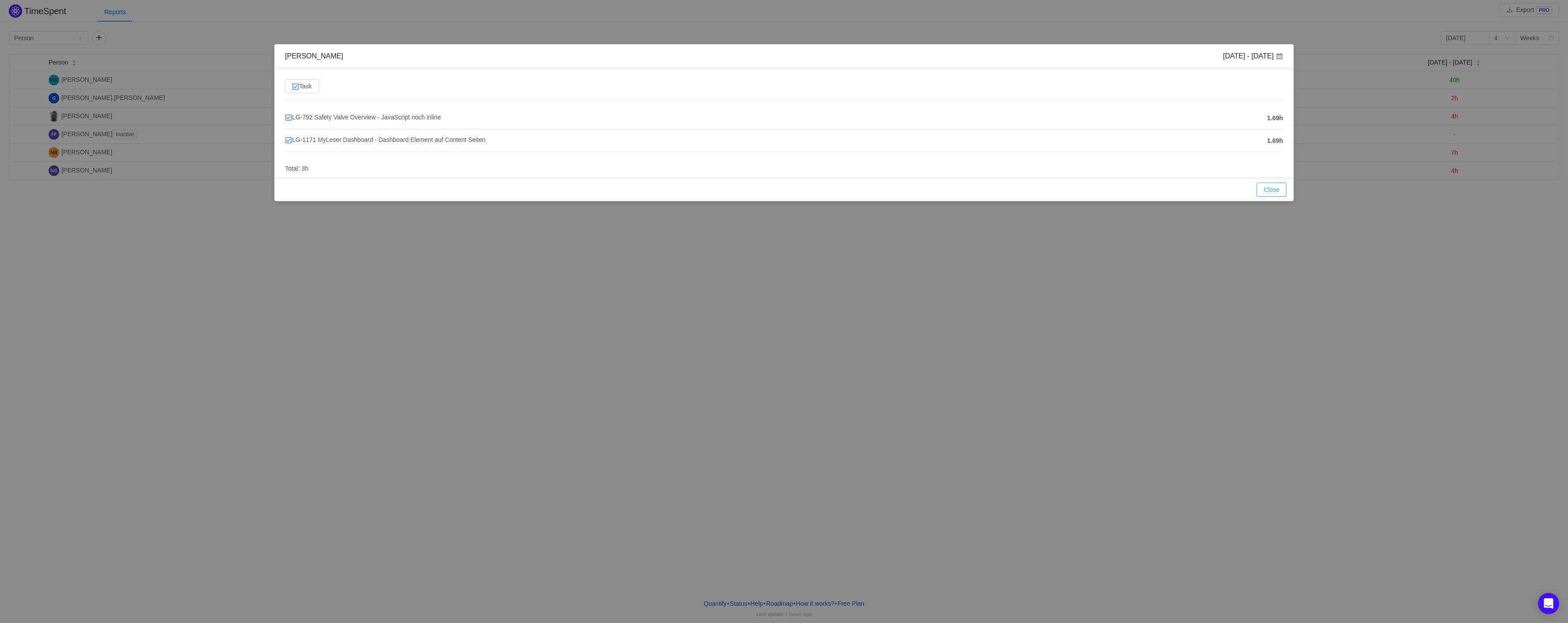
click at [1275, 192] on button "Close" at bounding box center [1271, 189] width 30 height 14
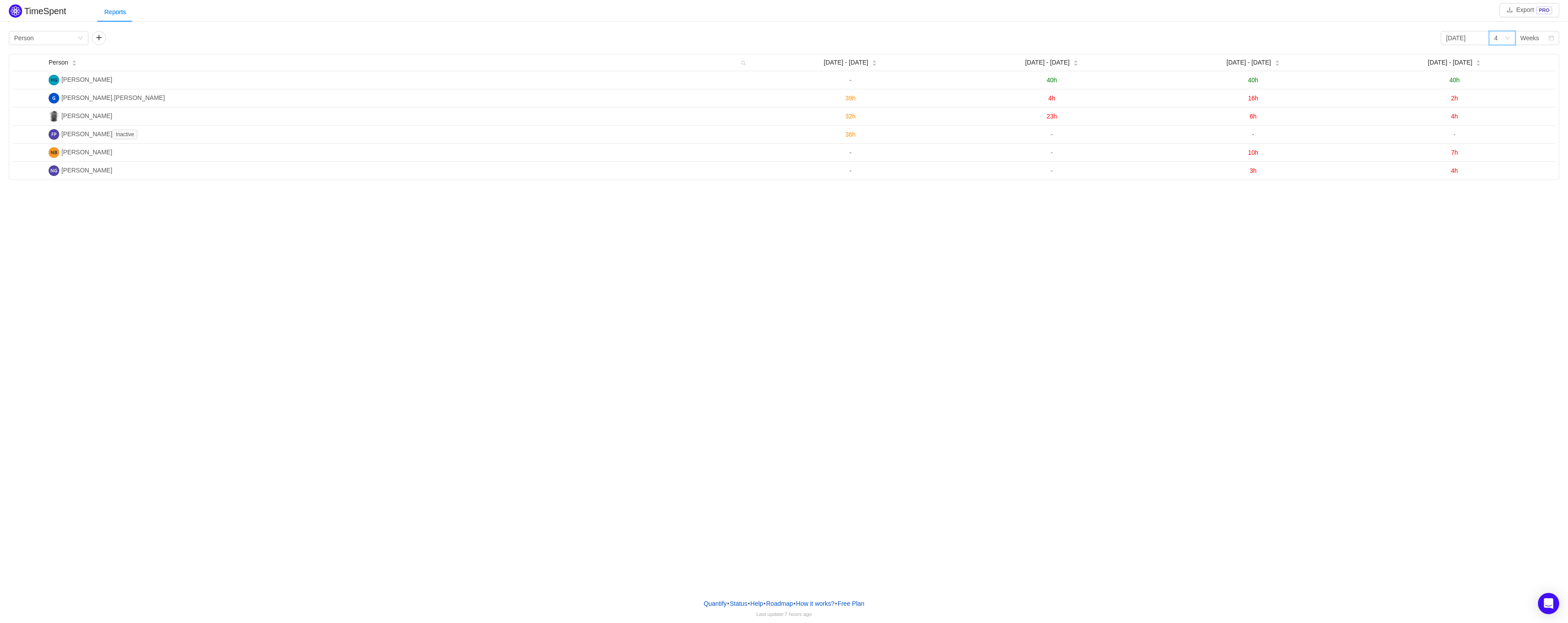
click at [1508, 38] on icon "icon: down" at bounding box center [1507, 38] width 5 height 5
click at [1508, 38] on icon "icon: down" at bounding box center [1507, 38] width 4 height 3
click at [75, 33] on div "Group by Person" at bounding box center [46, 38] width 63 height 13
click at [102, 37] on button "button" at bounding box center [99, 38] width 14 height 14
click at [163, 37] on icon "icon: down" at bounding box center [163, 38] width 5 height 5
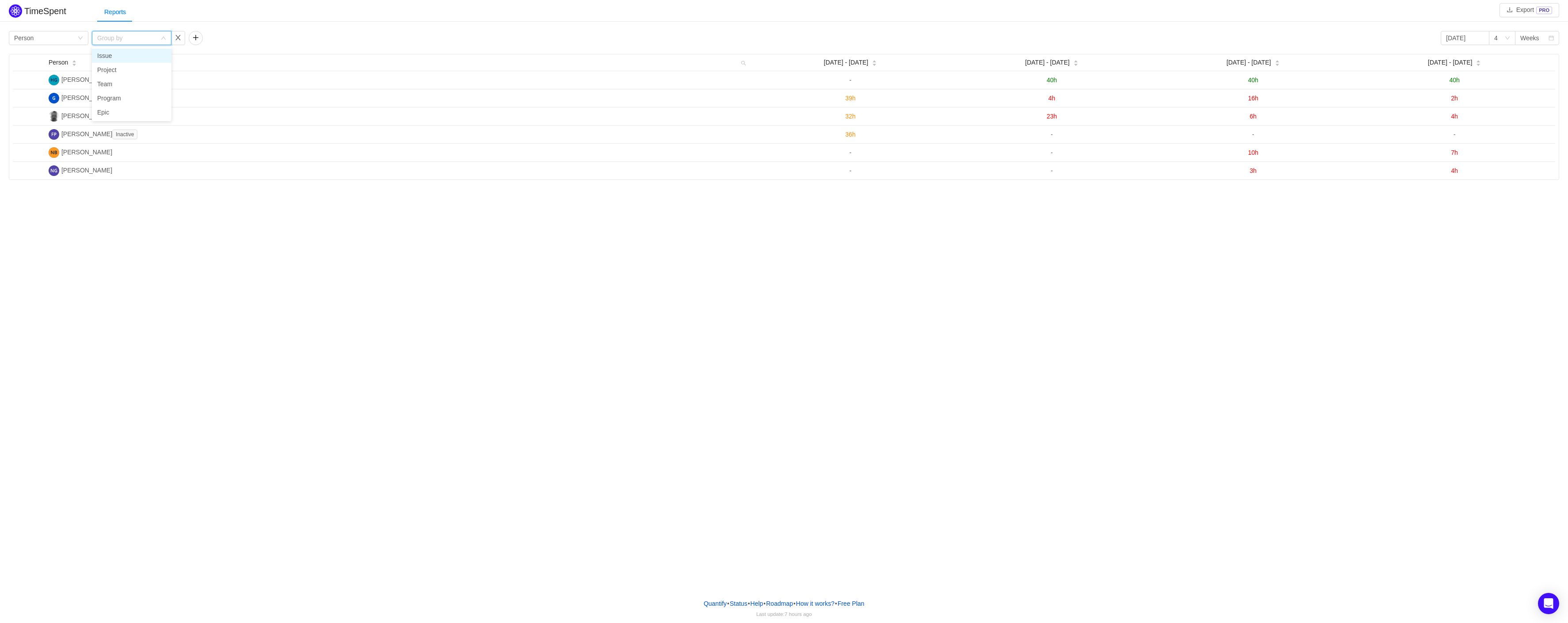
click at [128, 54] on li "Issue" at bounding box center [131, 55] width 80 height 14
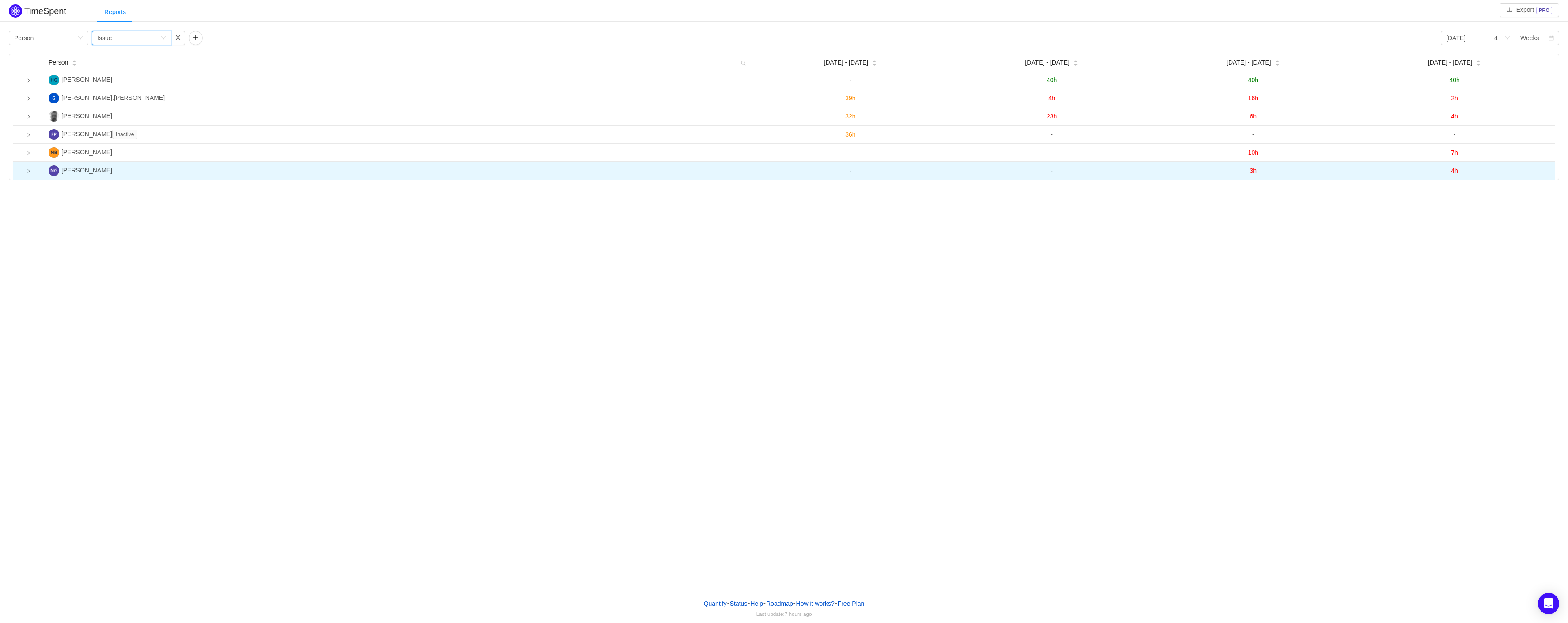
click at [28, 175] on td at bounding box center [29, 171] width 32 height 18
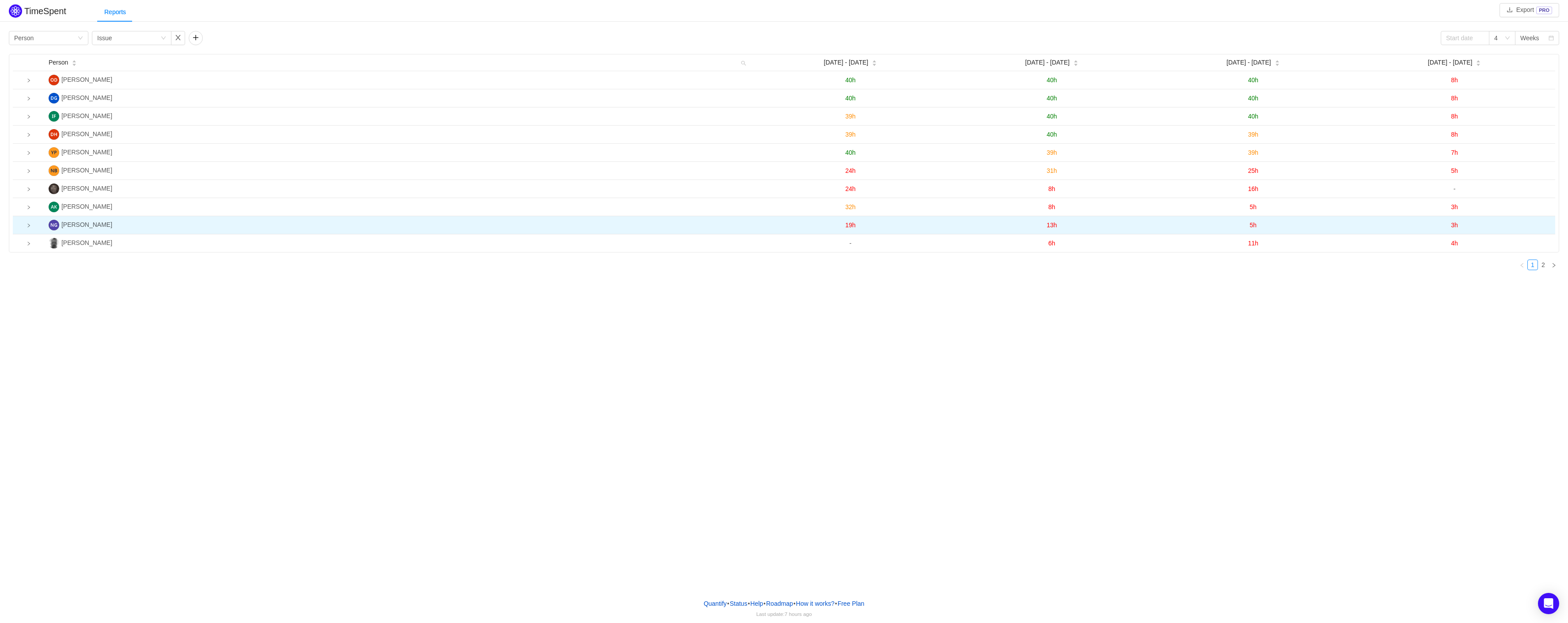
click at [30, 228] on icon "icon: right" at bounding box center [29, 225] width 4 height 4
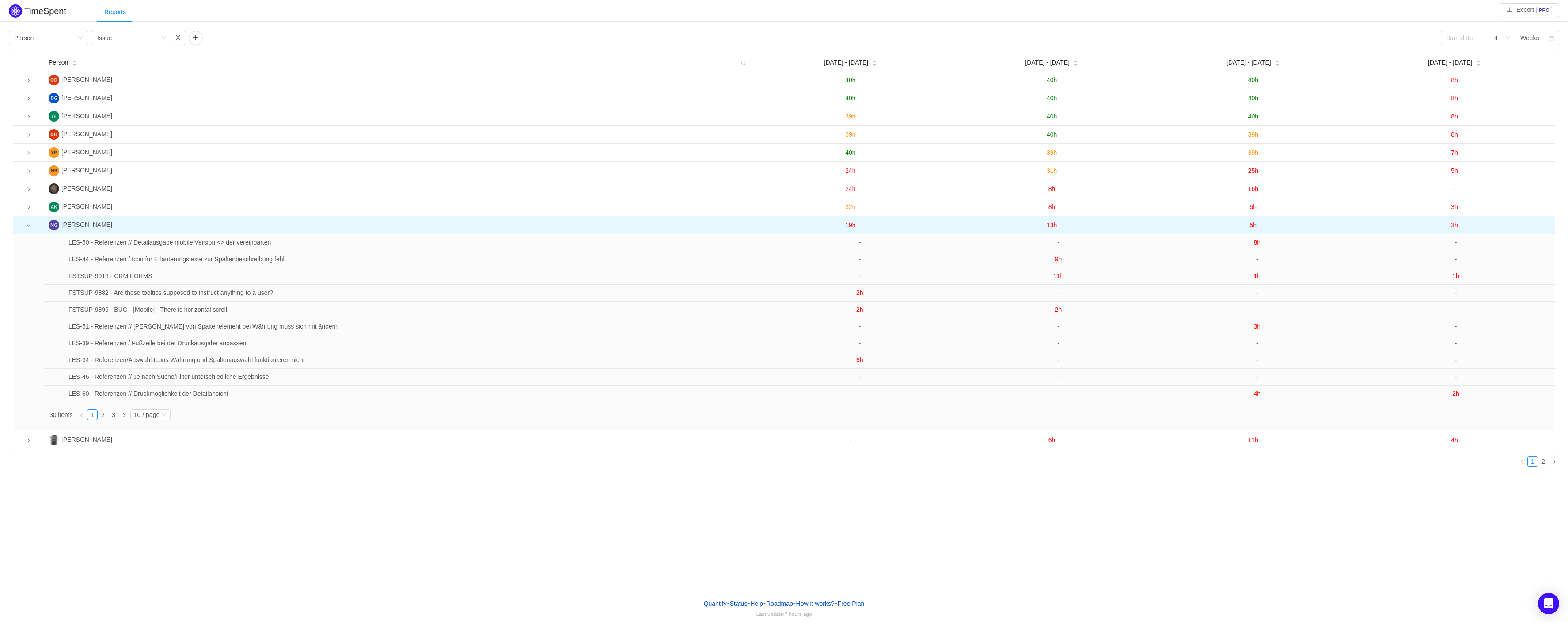
click at [30, 228] on icon "icon: down" at bounding box center [29, 225] width 4 height 4
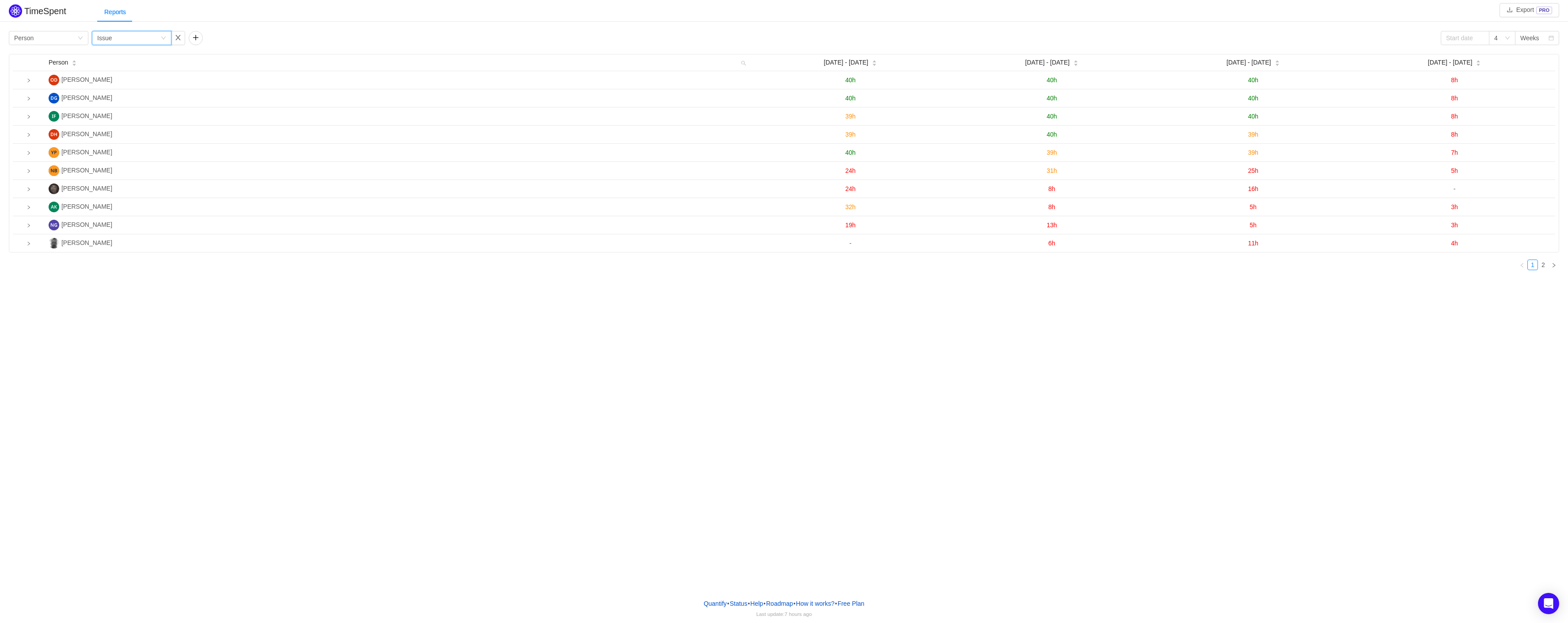
click at [167, 35] on div "Group by Issue" at bounding box center [131, 38] width 80 height 14
click at [1544, 267] on link "2" at bounding box center [1543, 265] width 10 height 10
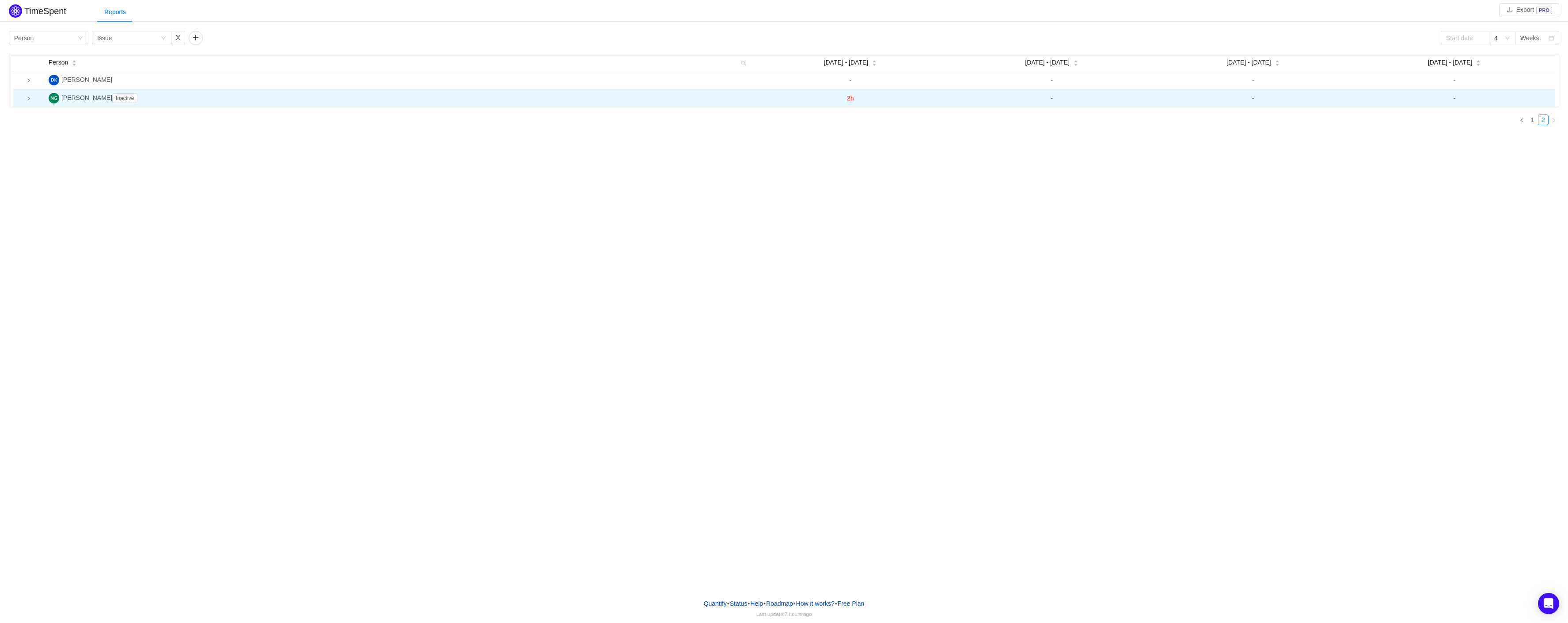
click at [30, 99] on icon "icon: right" at bounding box center [29, 98] width 4 height 4
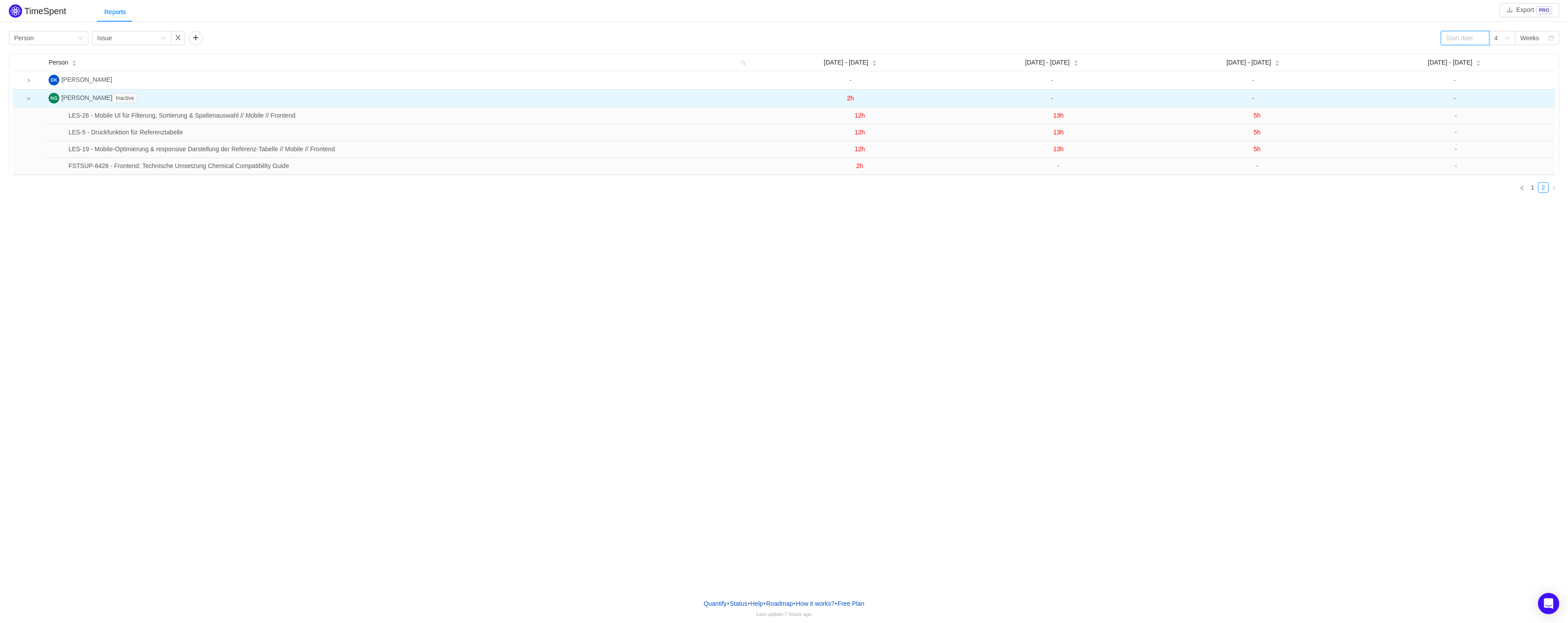
click at [1475, 35] on input at bounding box center [1465, 38] width 49 height 14
click at [1458, 35] on link at bounding box center [1458, 38] width 8 height 18
click at [1466, 73] on div "1" at bounding box center [1468, 71] width 10 height 10
type input "[DATE]"
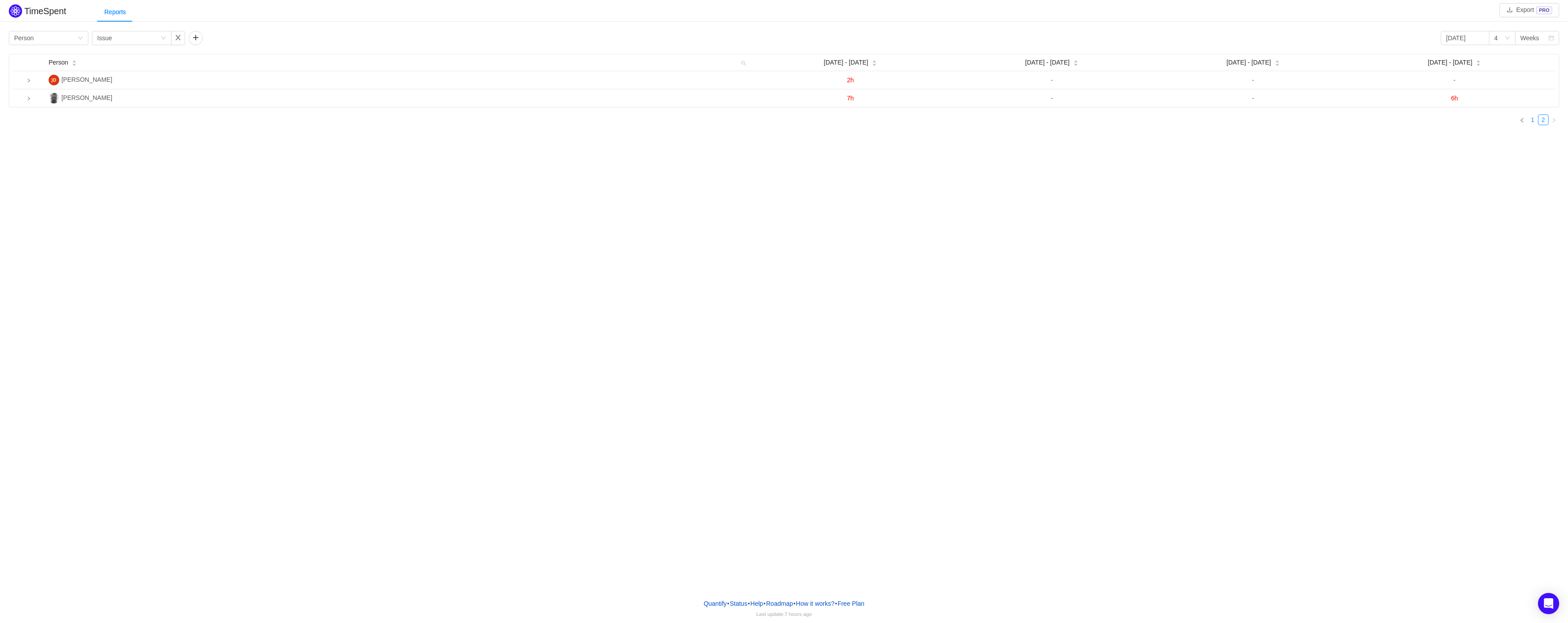
click at [1535, 119] on link "1" at bounding box center [1533, 120] width 10 height 10
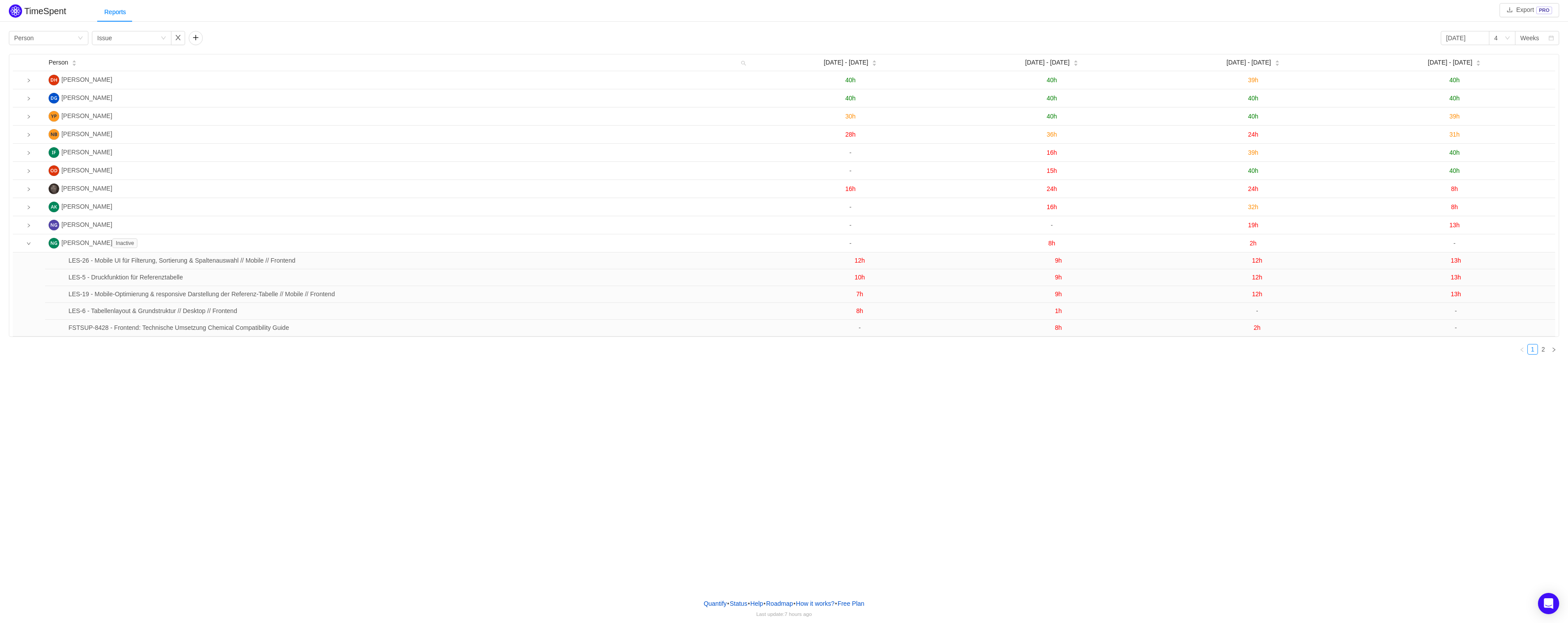
click at [845, 423] on div "TimeSpent Export PRO Reports Group by Person Group by Issue 2025-09-01 4 Weeks …" at bounding box center [784, 295] width 1568 height 591
click at [1324, 445] on div "TimeSpent Export PRO Reports Group by Person Group by Issue 2025-09-01 4 Weeks …" at bounding box center [784, 295] width 1568 height 591
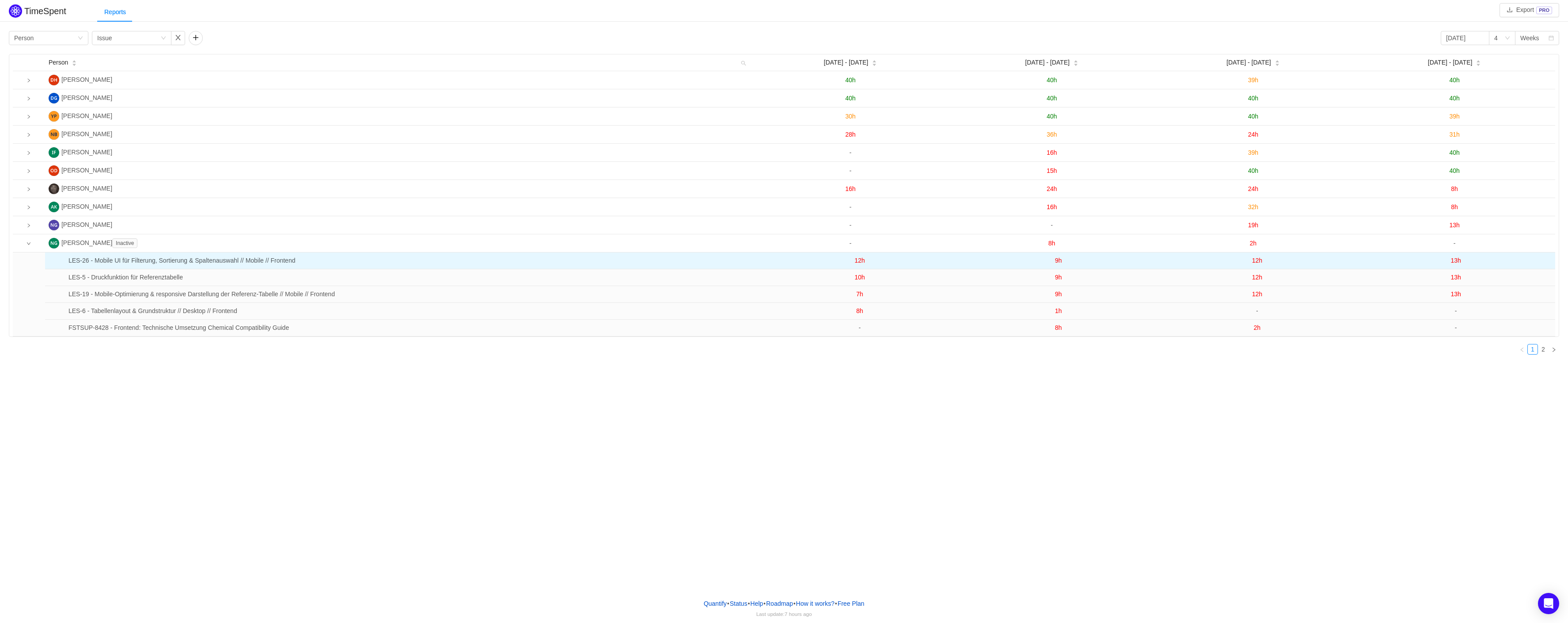
click at [1458, 264] on span "13h" at bounding box center [1455, 261] width 10 height 7
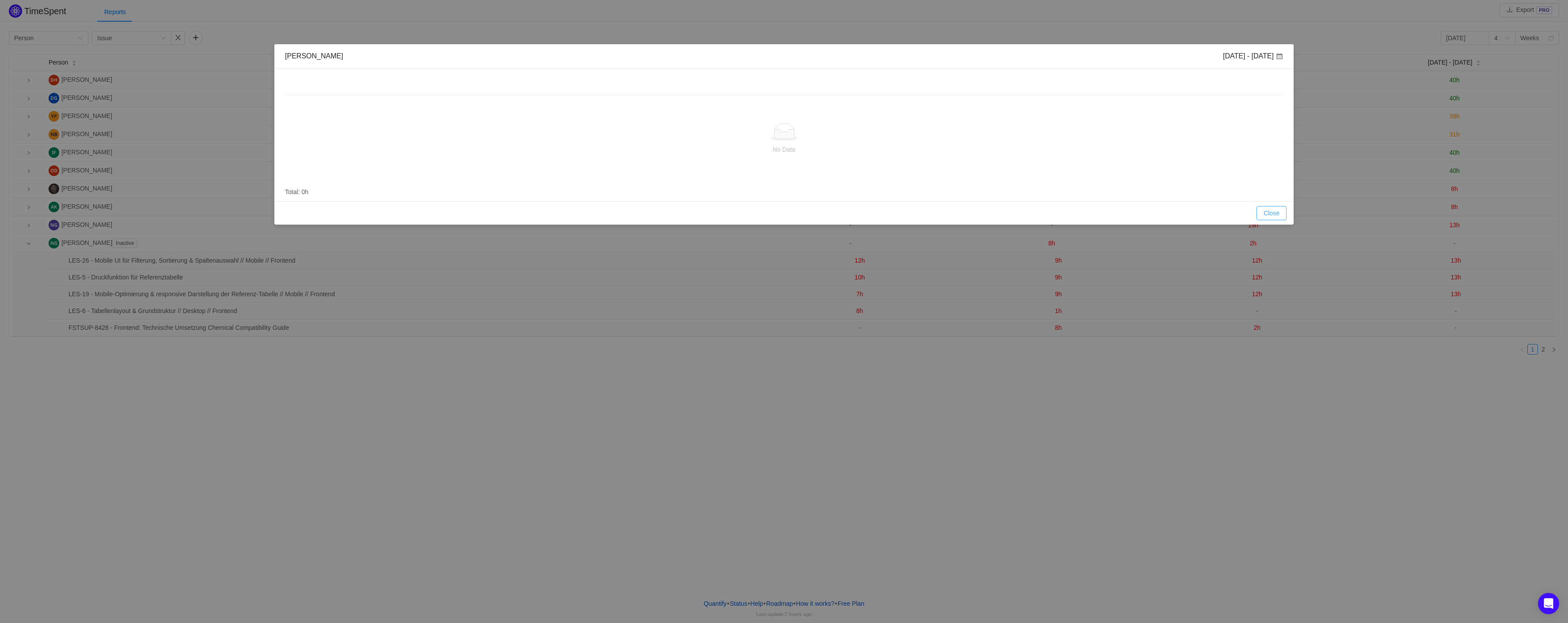
click at [1261, 217] on button "Close" at bounding box center [1271, 213] width 30 height 14
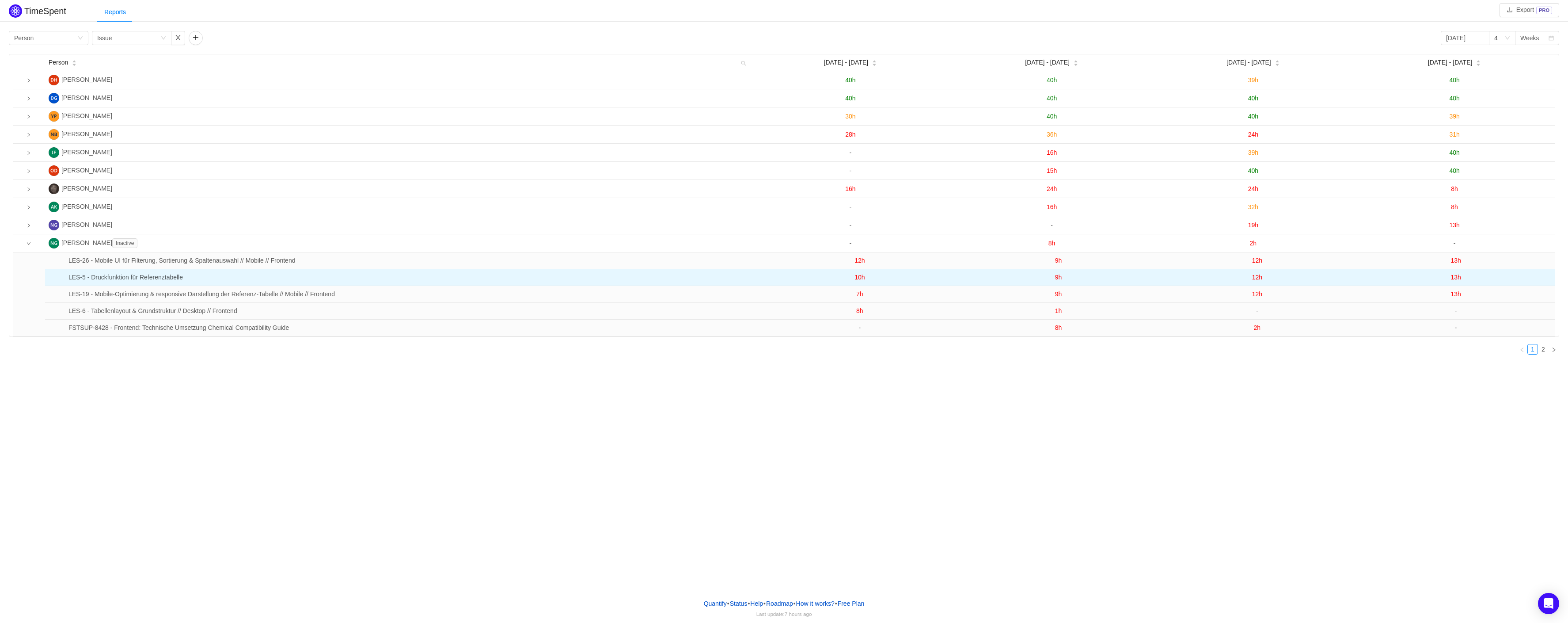
click at [1459, 281] on span "13h" at bounding box center [1455, 277] width 10 height 7
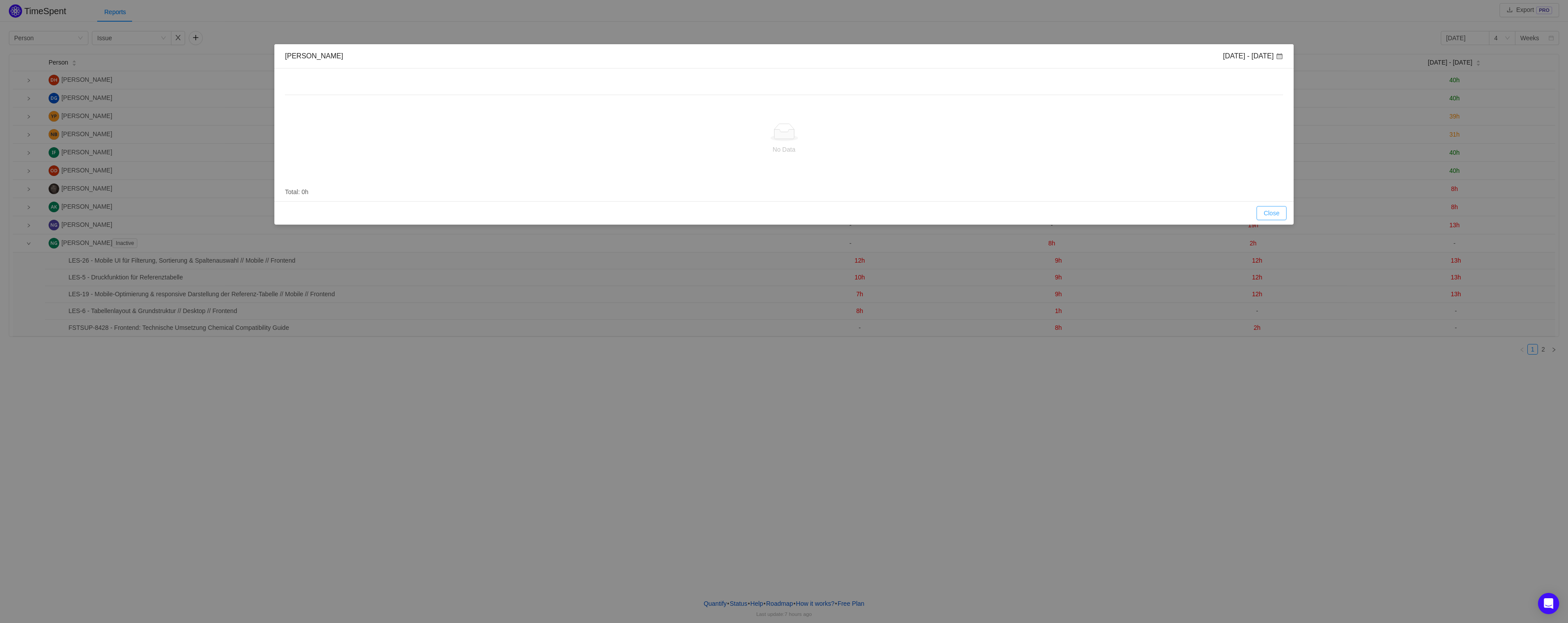
click at [1274, 217] on button "Close" at bounding box center [1271, 213] width 30 height 14
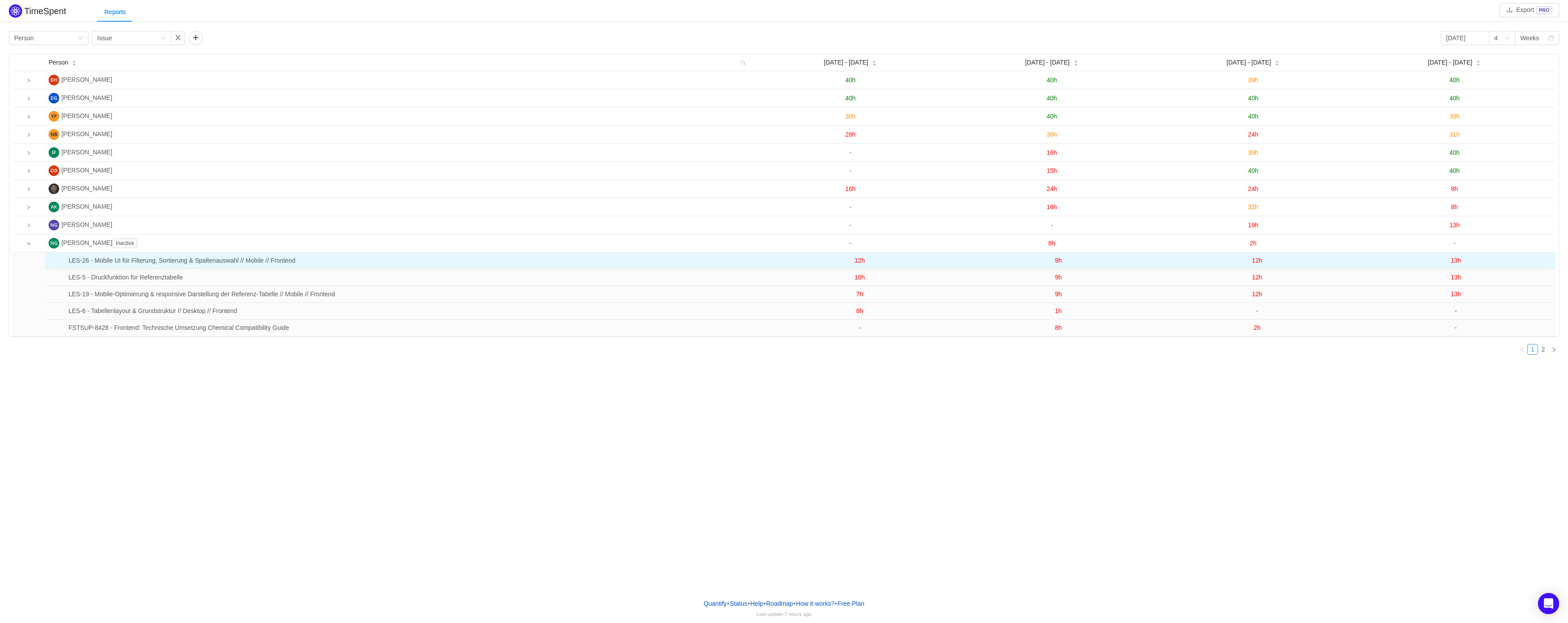
click at [104, 264] on td "LES-26 - Mobile UI für Filterung, Sortierung & Spaltenauswahl // Mobile // Fron…" at bounding box center [413, 261] width 695 height 17
drag, startPoint x: 67, startPoint y: 262, endPoint x: 47, endPoint y: 264, distance: 20.1
click at [65, 264] on td "LES-26 - Mobile UI für Filterung, Sortierung & Spaltenauswahl // Mobile // Fron…" at bounding box center [413, 261] width 695 height 17
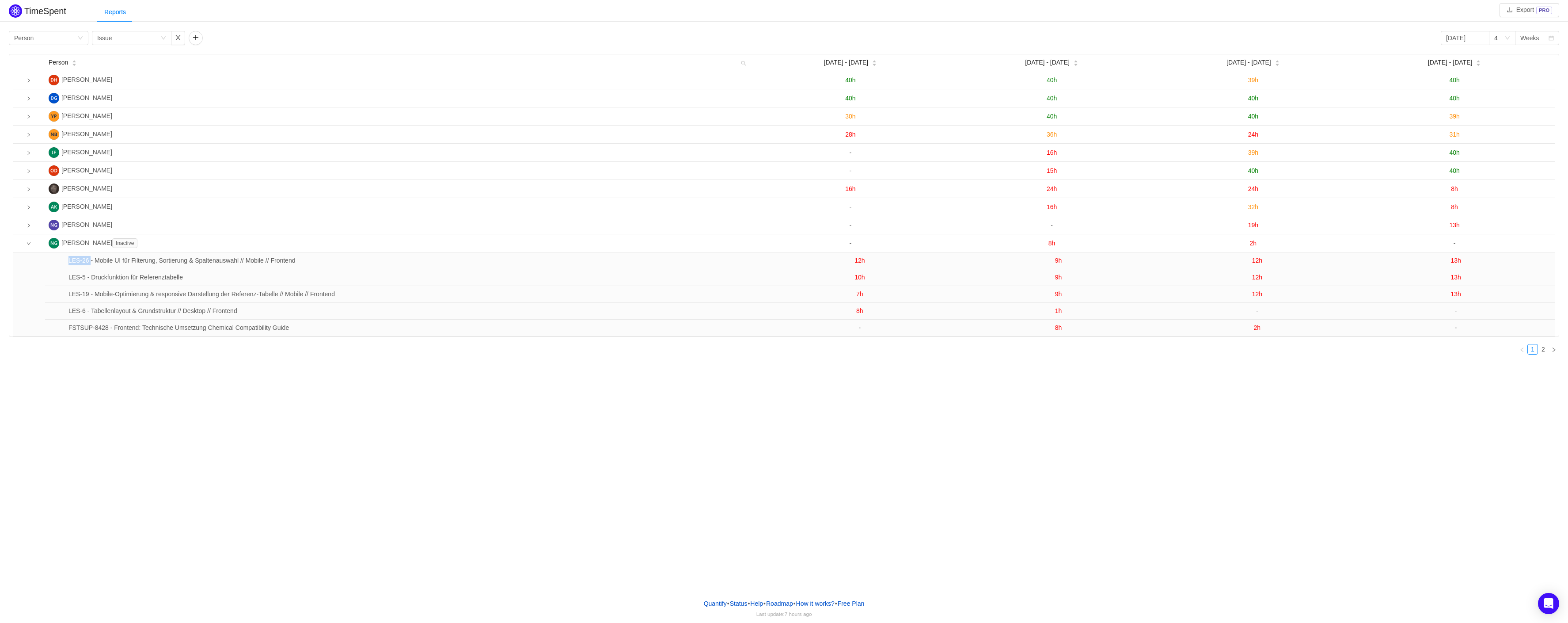
drag, startPoint x: 70, startPoint y: 264, endPoint x: 44, endPoint y: 263, distance: 26.0
click at [44, 263] on tr "LES-26 - Mobile UI für Filterung, Sortierung & Spaltenauswahl // Mobile // Fron…" at bounding box center [784, 294] width 1542 height 84
copy tr "LES-26"
